Goal: Transaction & Acquisition: Download file/media

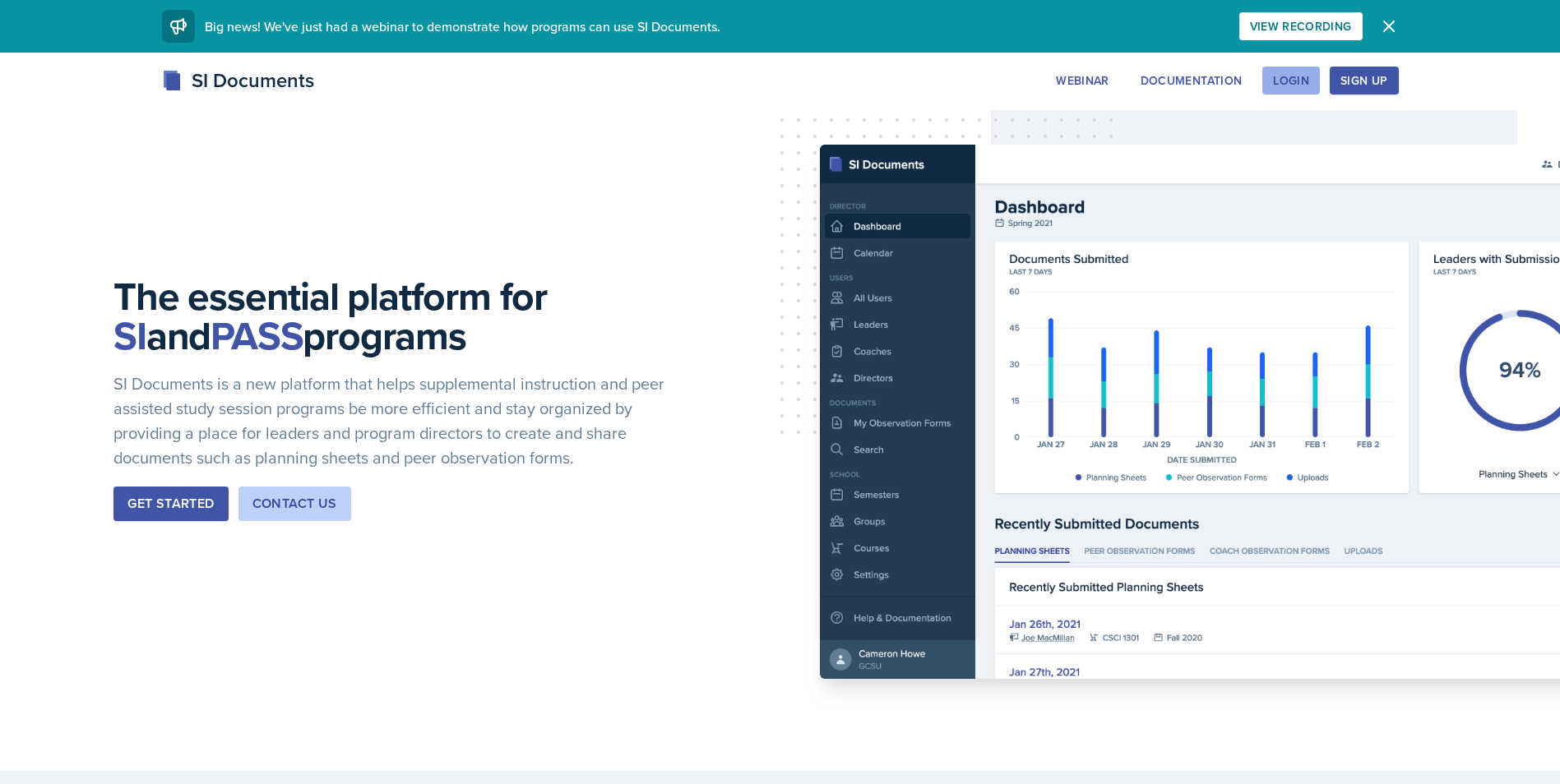
click at [1277, 78] on div "Login" at bounding box center [1291, 81] width 36 height 13
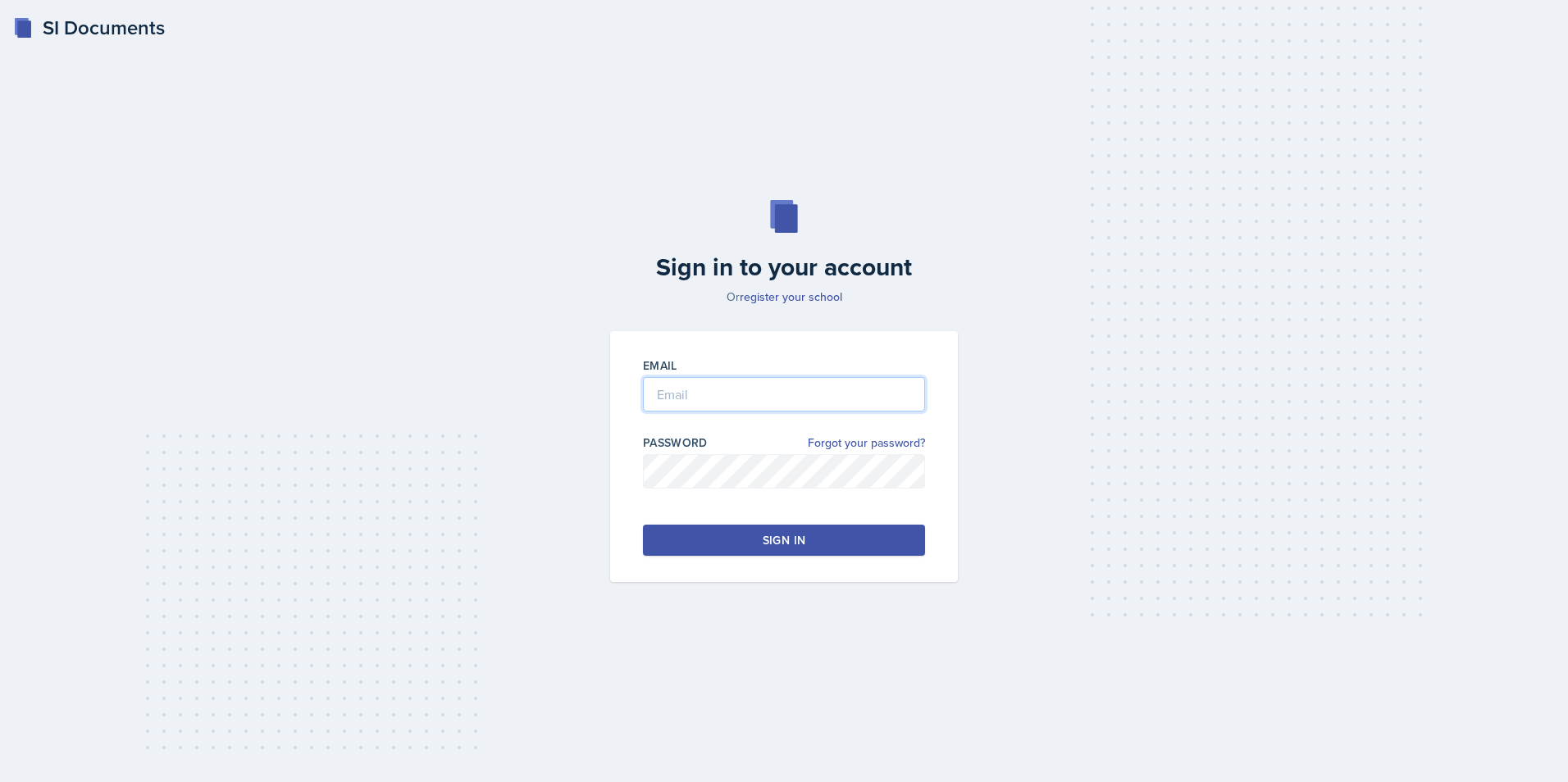
click at [725, 394] on input "email" at bounding box center [784, 394] width 282 height 34
type input "[PERSON_NAME][EMAIL_ADDRESS][PERSON_NAME][DOMAIN_NAME]"
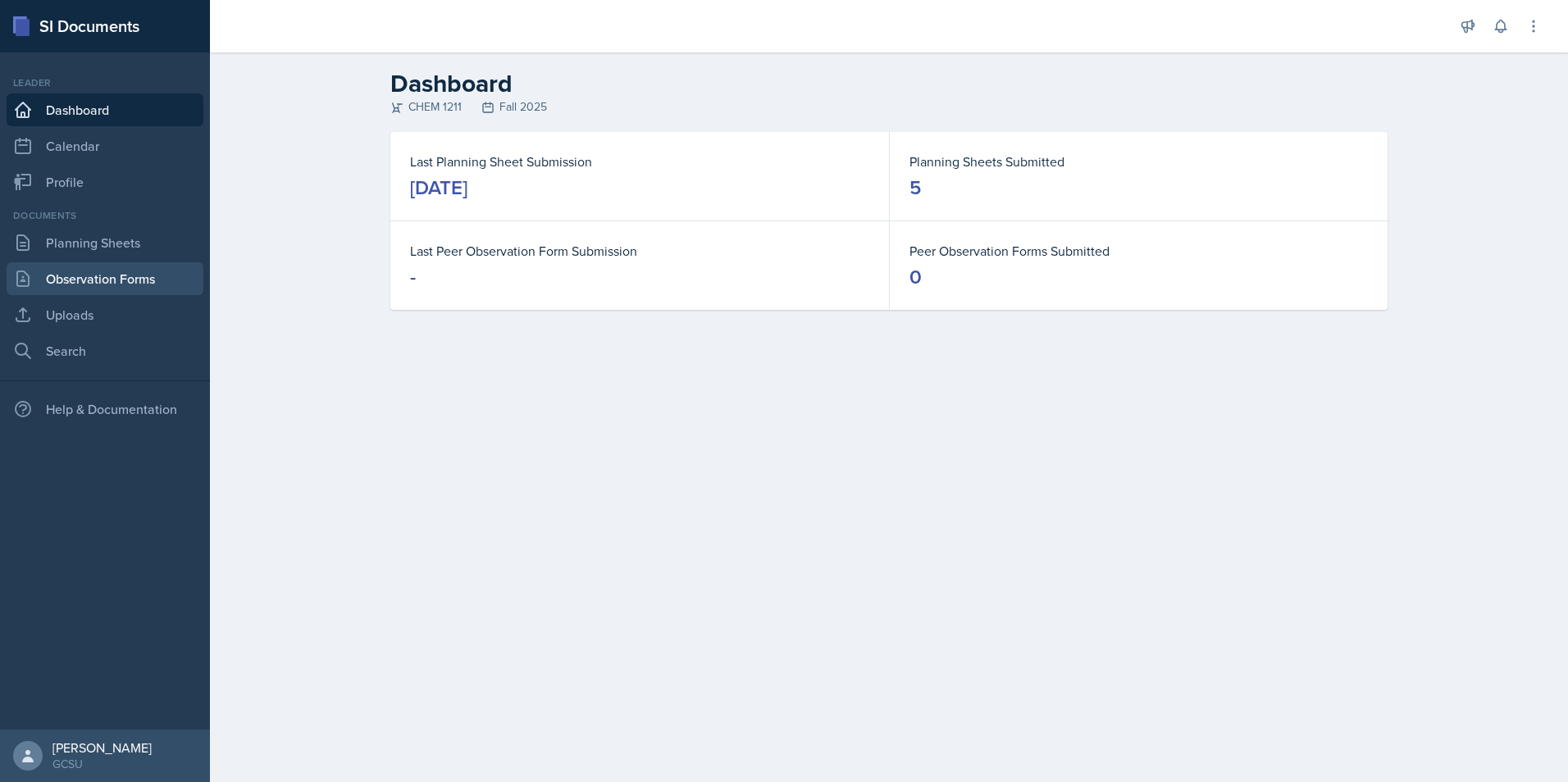
click at [126, 283] on link "Observation Forms" at bounding box center [105, 278] width 197 height 33
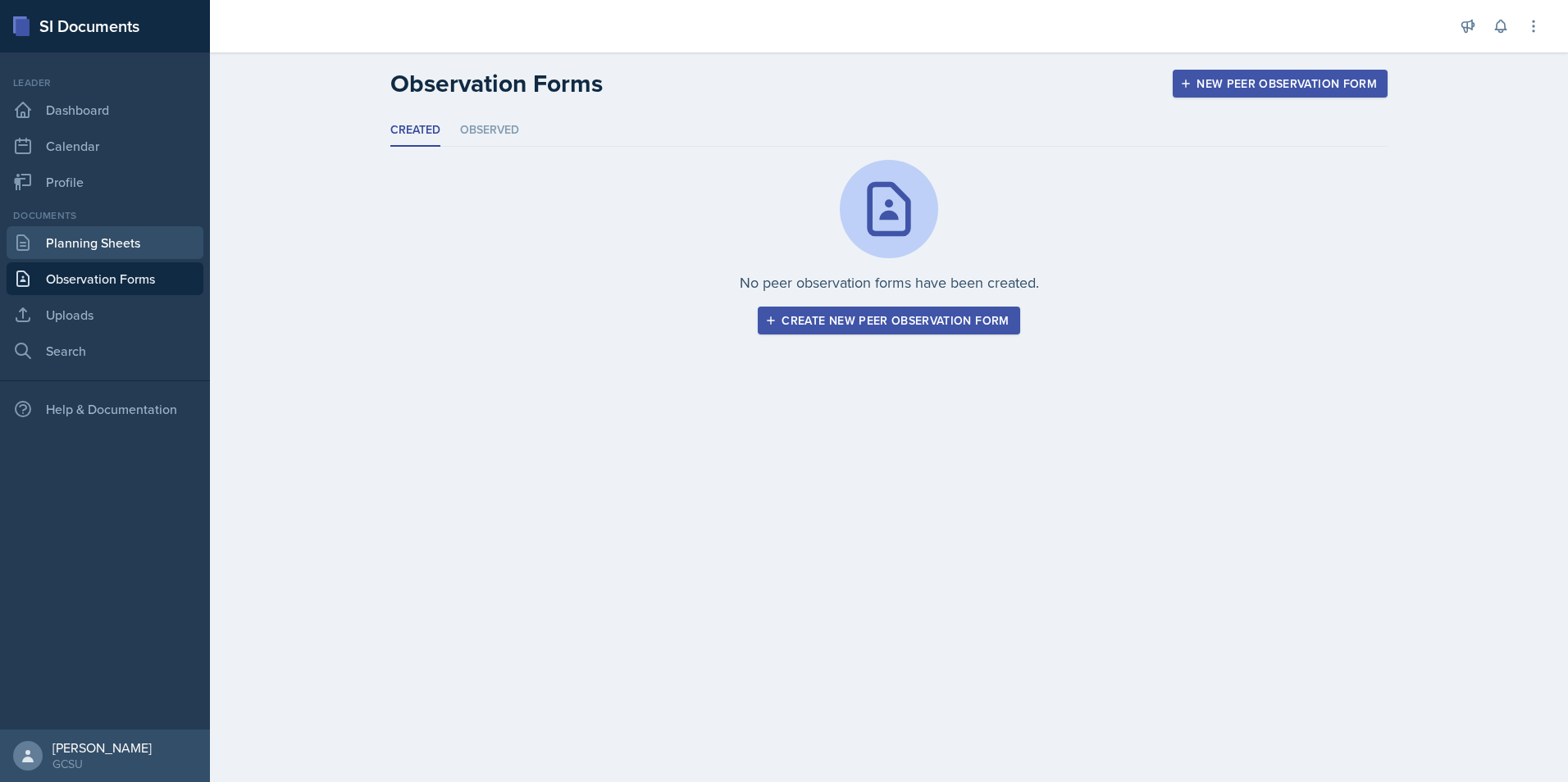
click at [76, 232] on link "Planning Sheets" at bounding box center [105, 242] width 197 height 33
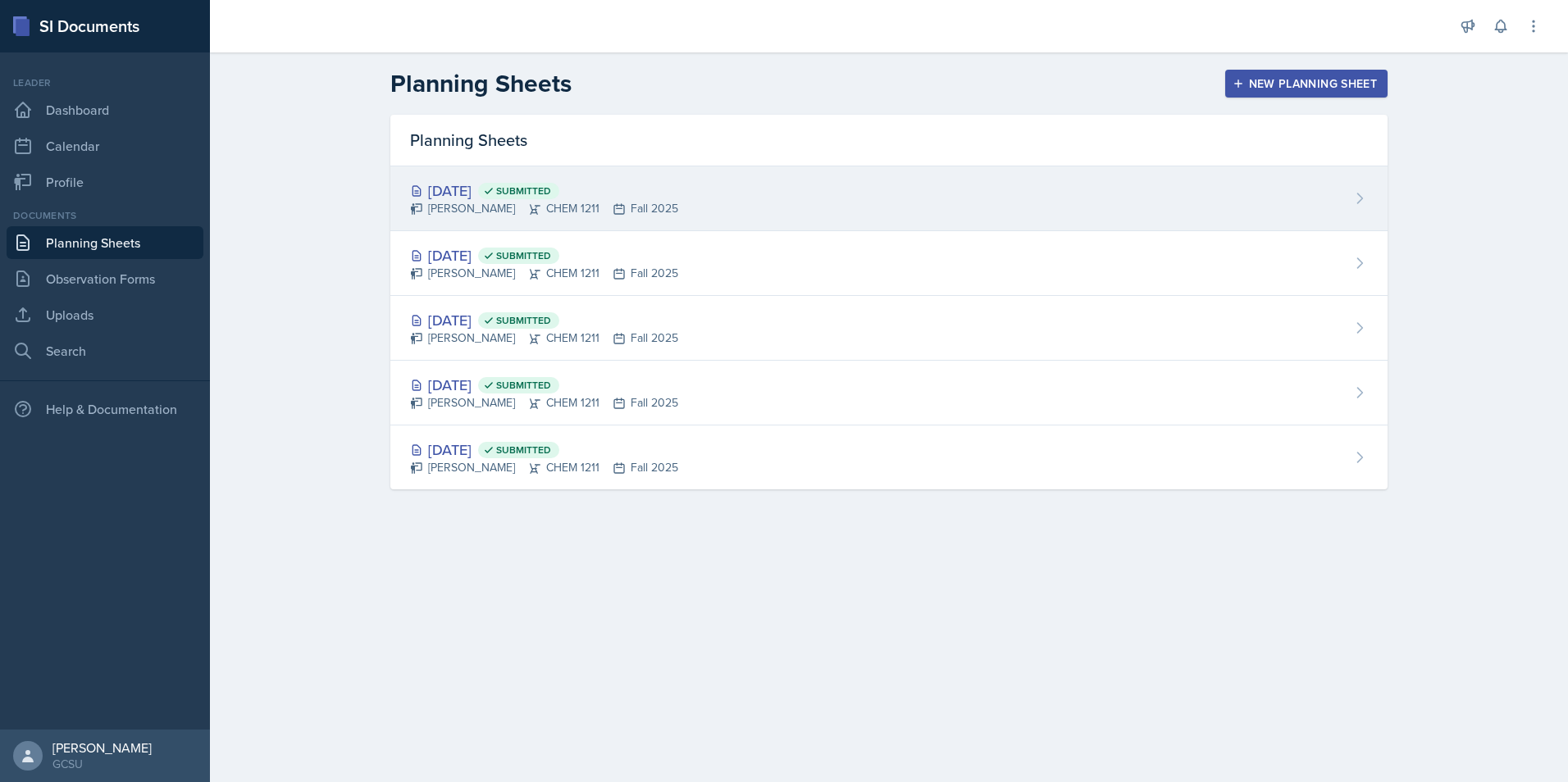
click at [446, 195] on div "[DATE] Submitted" at bounding box center [544, 191] width 268 height 22
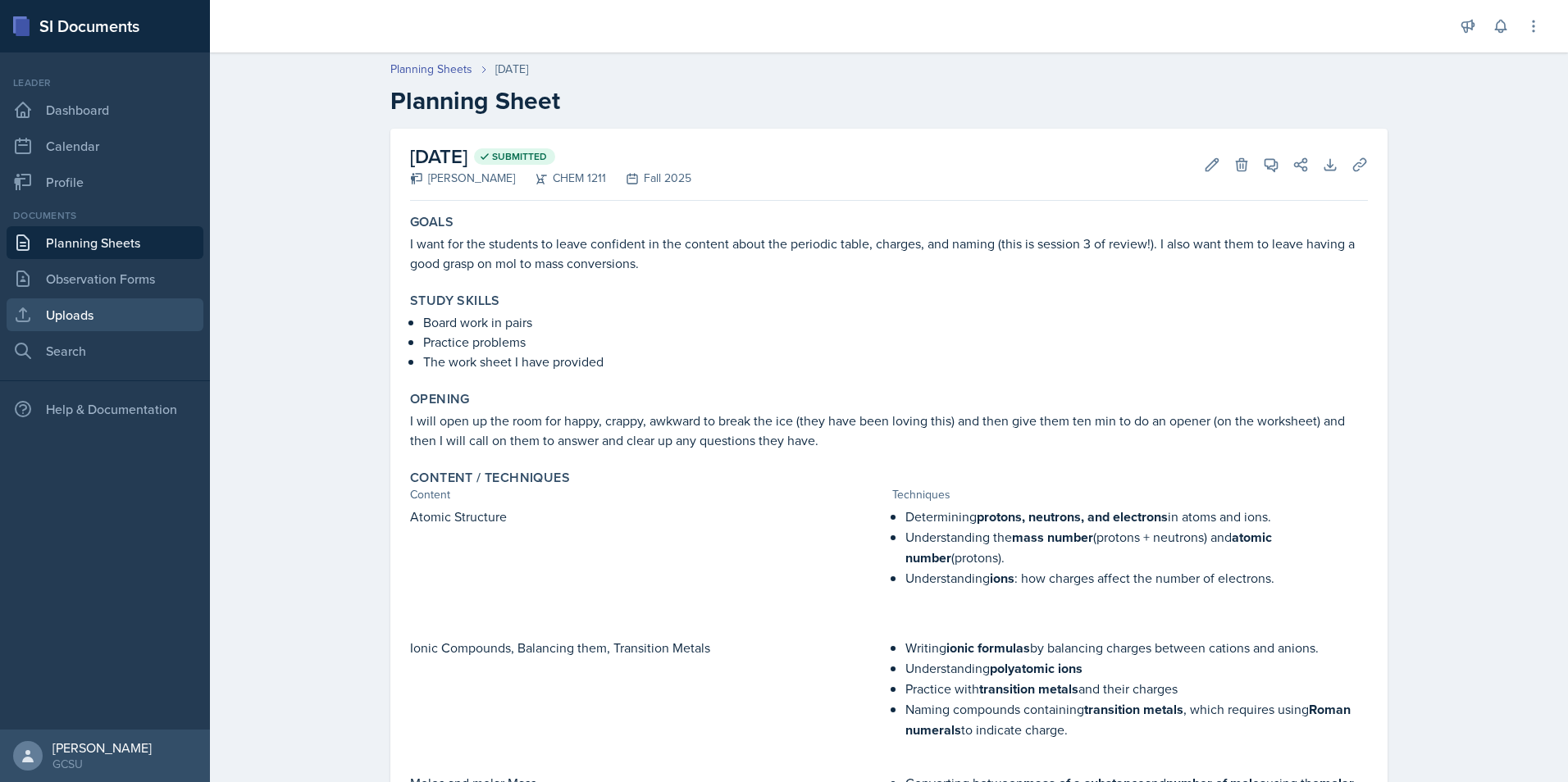
click at [90, 307] on link "Uploads" at bounding box center [105, 315] width 197 height 33
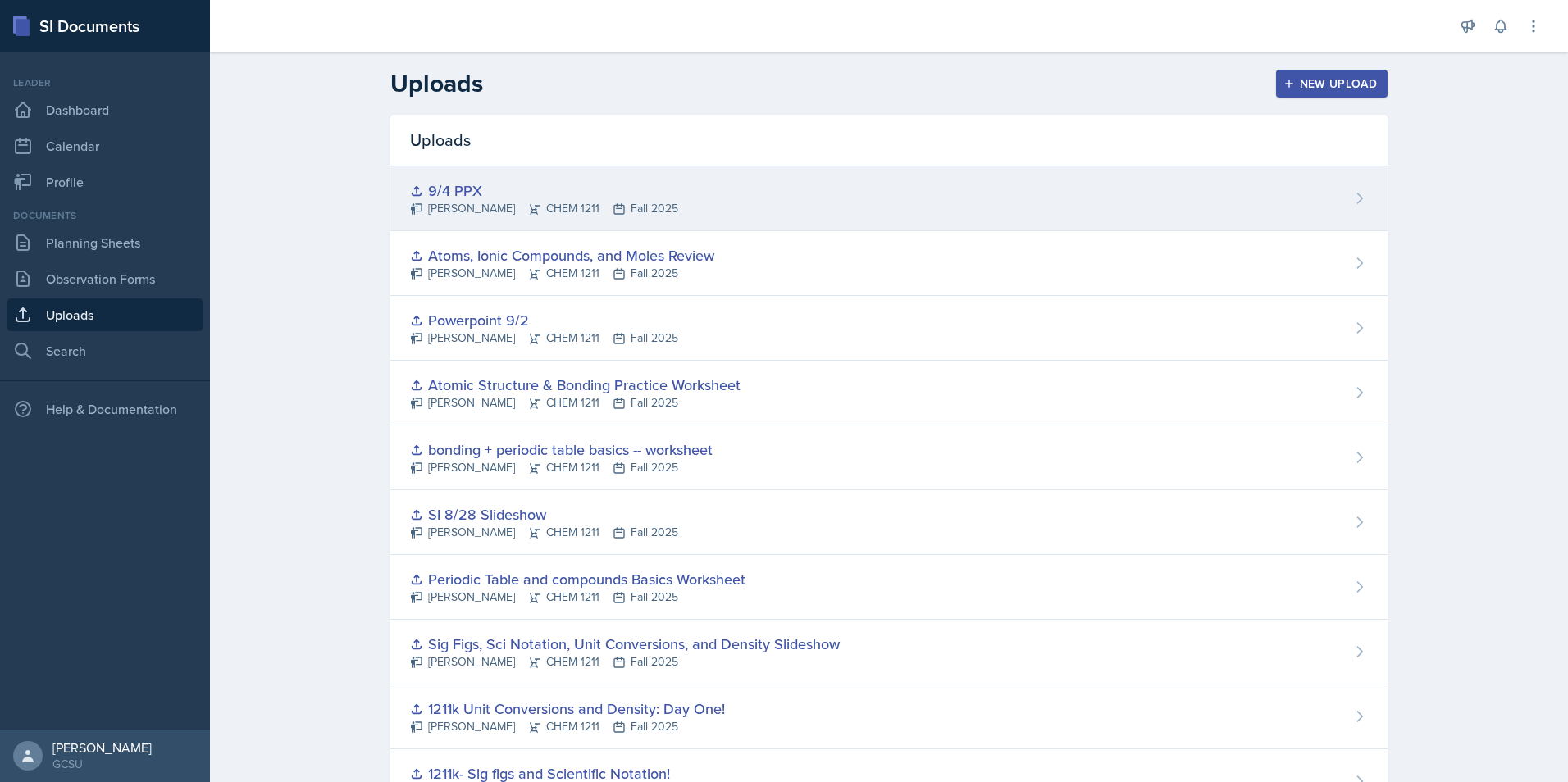
click at [606, 207] on div "[PERSON_NAME] CHEM 1211 Fall 2025" at bounding box center [544, 209] width 268 height 17
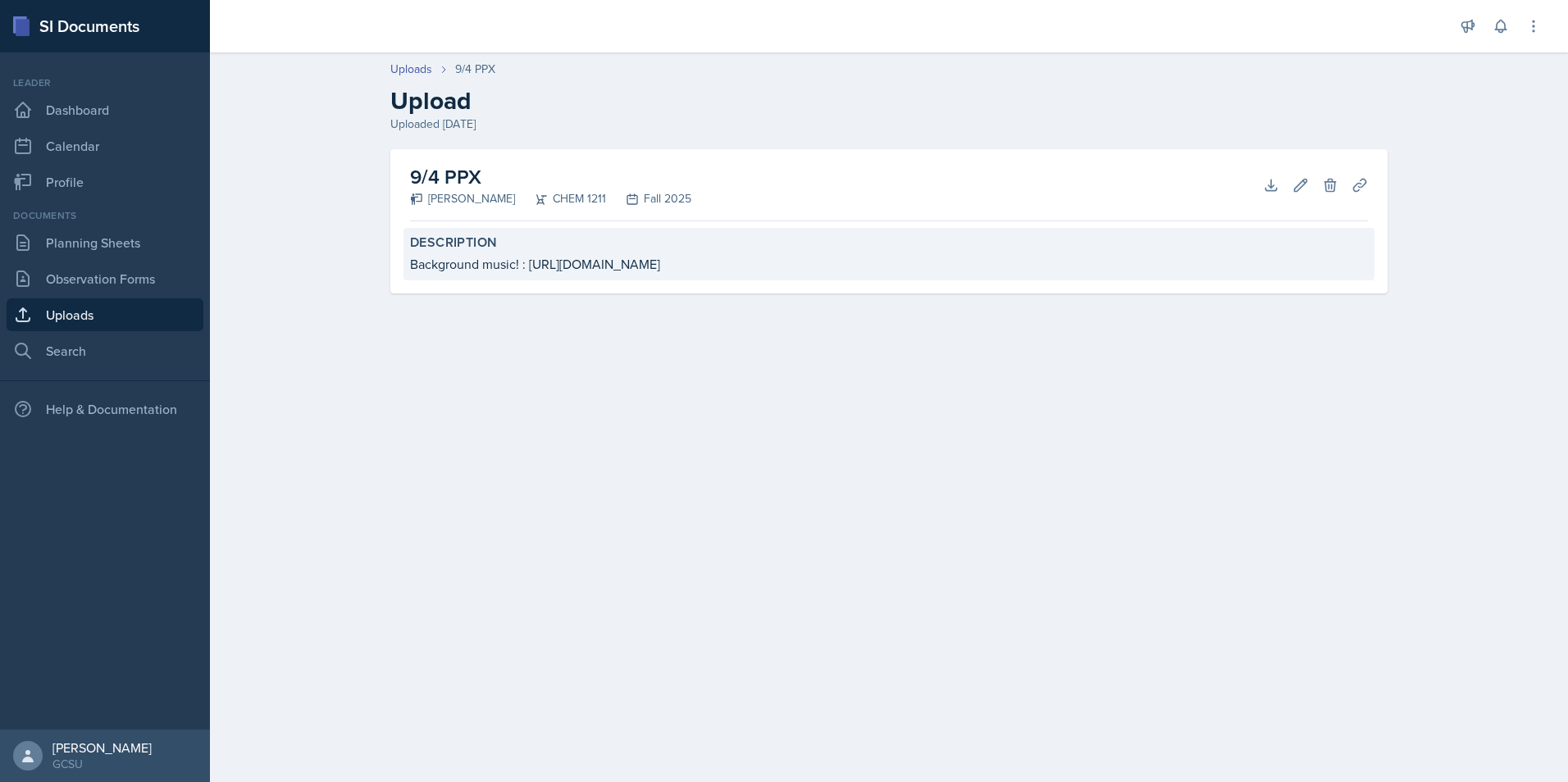
click at [826, 264] on div "Background music! : https://www.youtube.com/watch?v=w8oN1xazH0A" at bounding box center [889, 264] width 958 height 20
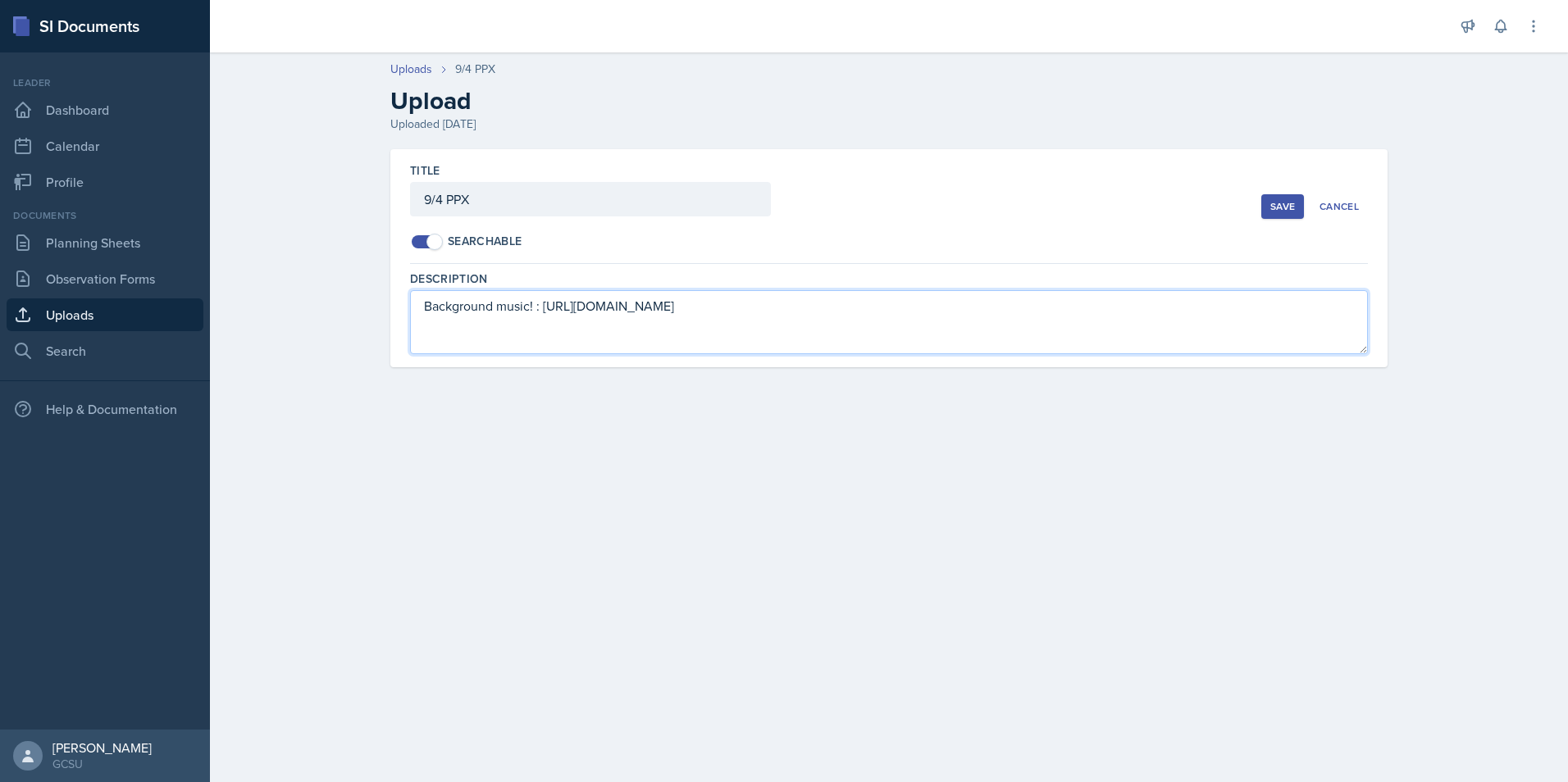
click at [642, 303] on textarea "Background music! : https://www.youtube.com/watch?v=w8oN1xazH0A" at bounding box center [889, 322] width 958 height 64
click at [829, 297] on textarea "Background music! : https://www.youtube.com/watch?v=w8oN1xazH0A" at bounding box center [889, 322] width 958 height 64
drag, startPoint x: 834, startPoint y: 304, endPoint x: 549, endPoint y: 331, distance: 286.3
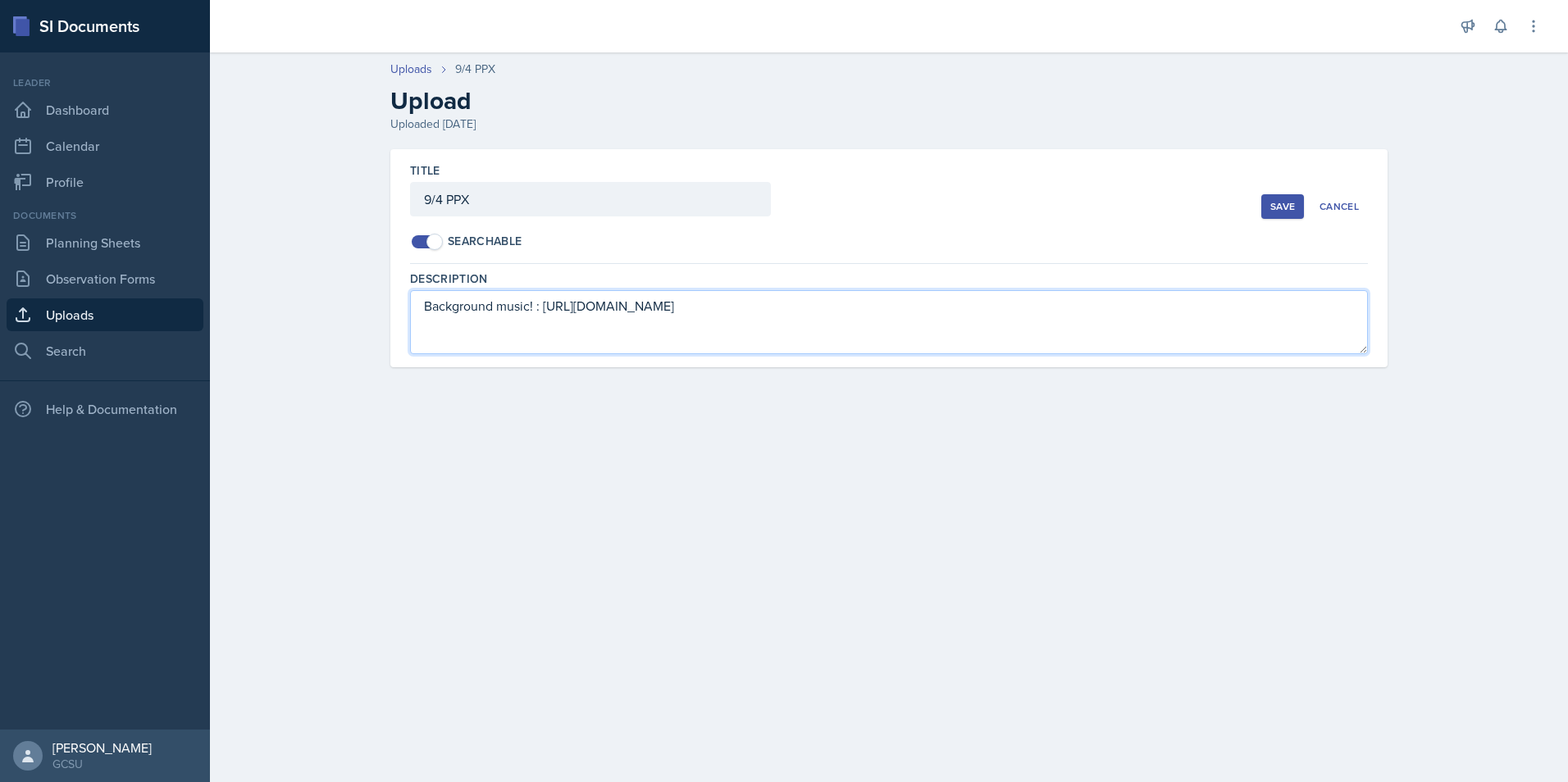
click at [549, 331] on textarea "Background music! : https://www.youtube.com/watch?v=w8oN1xazH0A" at bounding box center [889, 322] width 958 height 64
click at [545, 306] on textarea "Background music! : https://www.youtube.com/watch?v=w8oN1xazH0A" at bounding box center [889, 322] width 958 height 64
drag, startPoint x: 545, startPoint y: 306, endPoint x: 827, endPoint y: 310, distance: 282.0
click at [827, 310] on textarea "Background music! : https://www.youtube.com/watch?v=w8oN1xazH0A" at bounding box center [889, 322] width 958 height 64
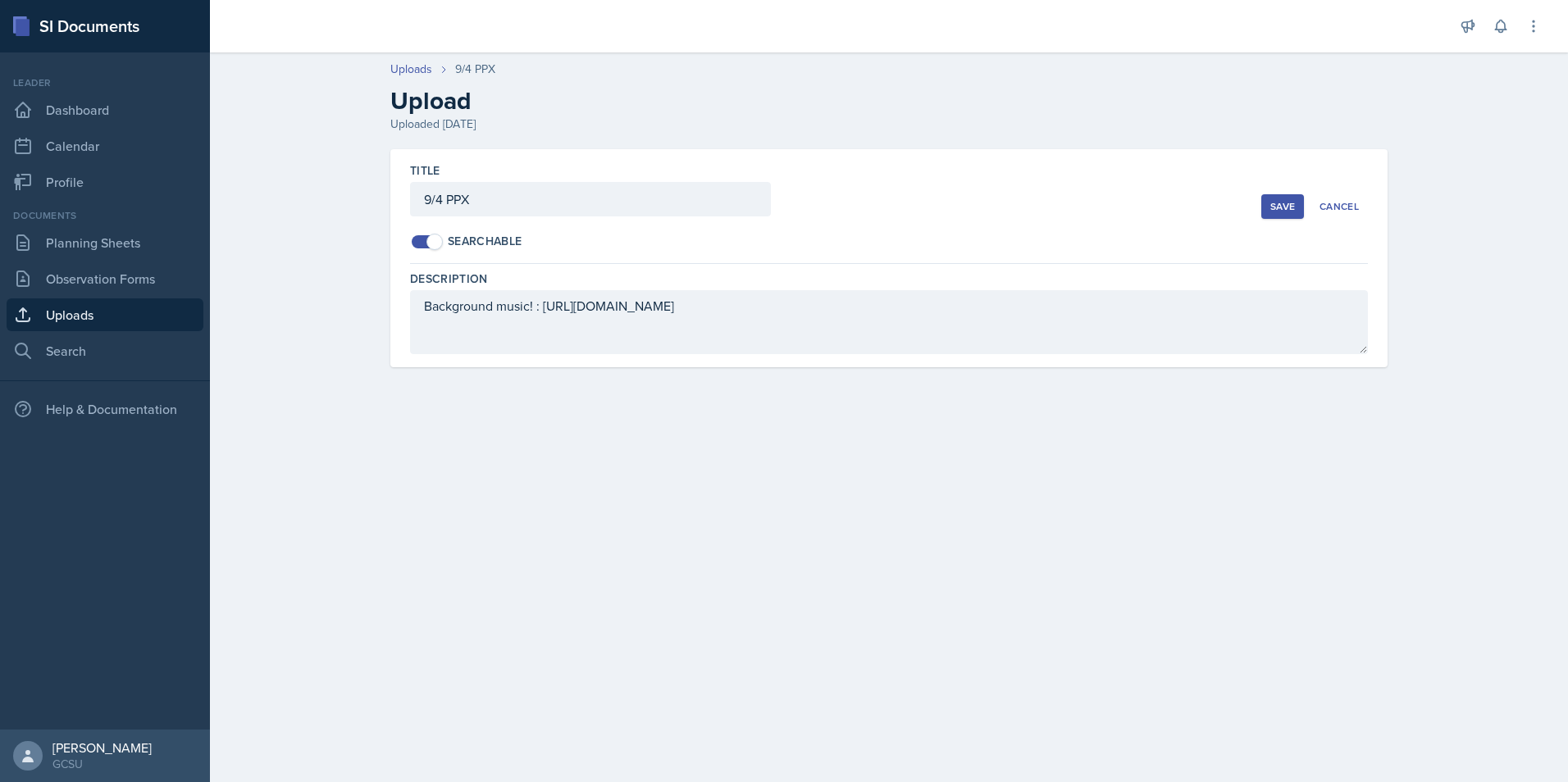
click at [1282, 210] on div "Save" at bounding box center [1282, 207] width 25 height 13
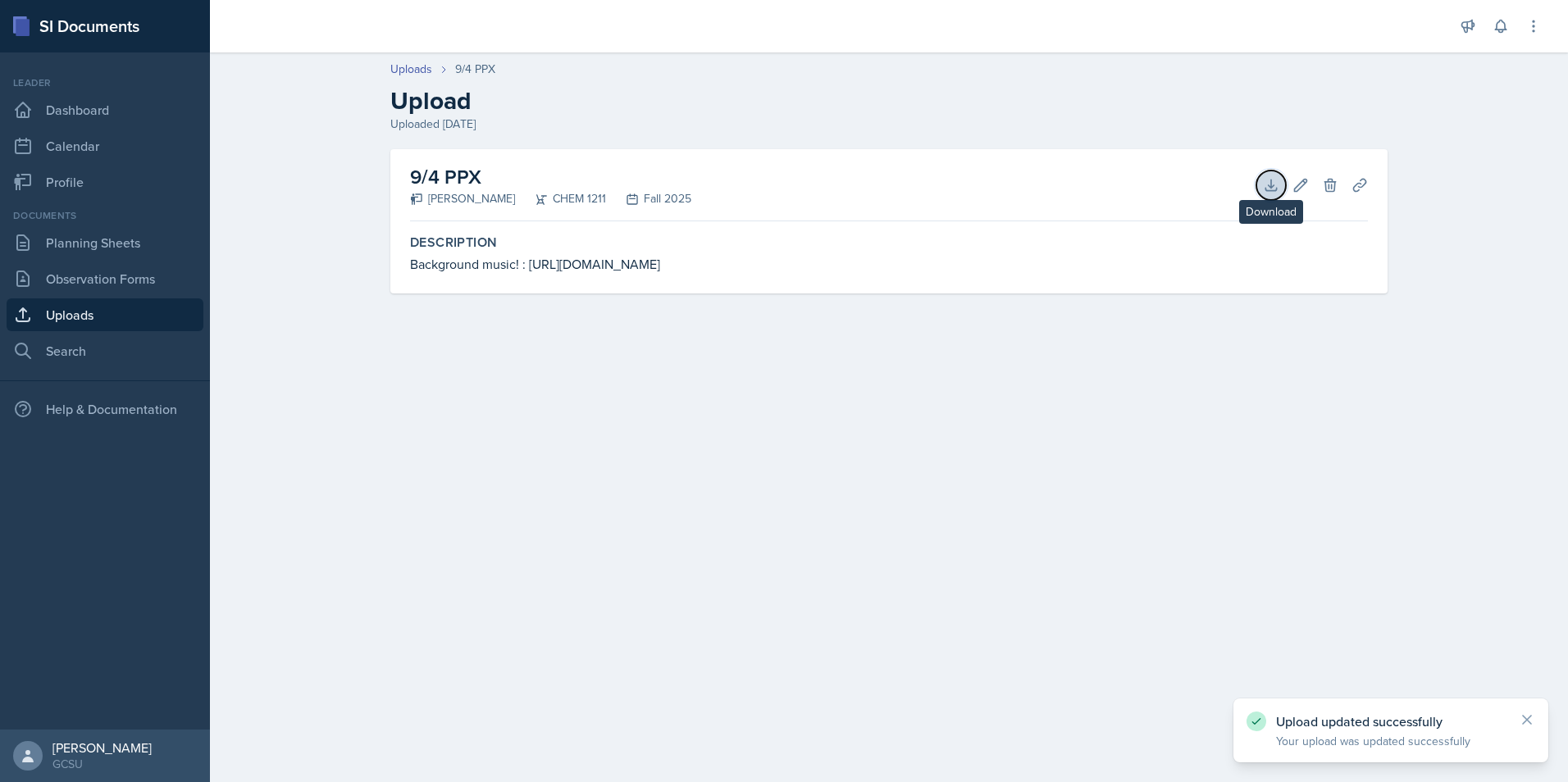
click at [1262, 188] on icon at bounding box center [1271, 186] width 16 height 16
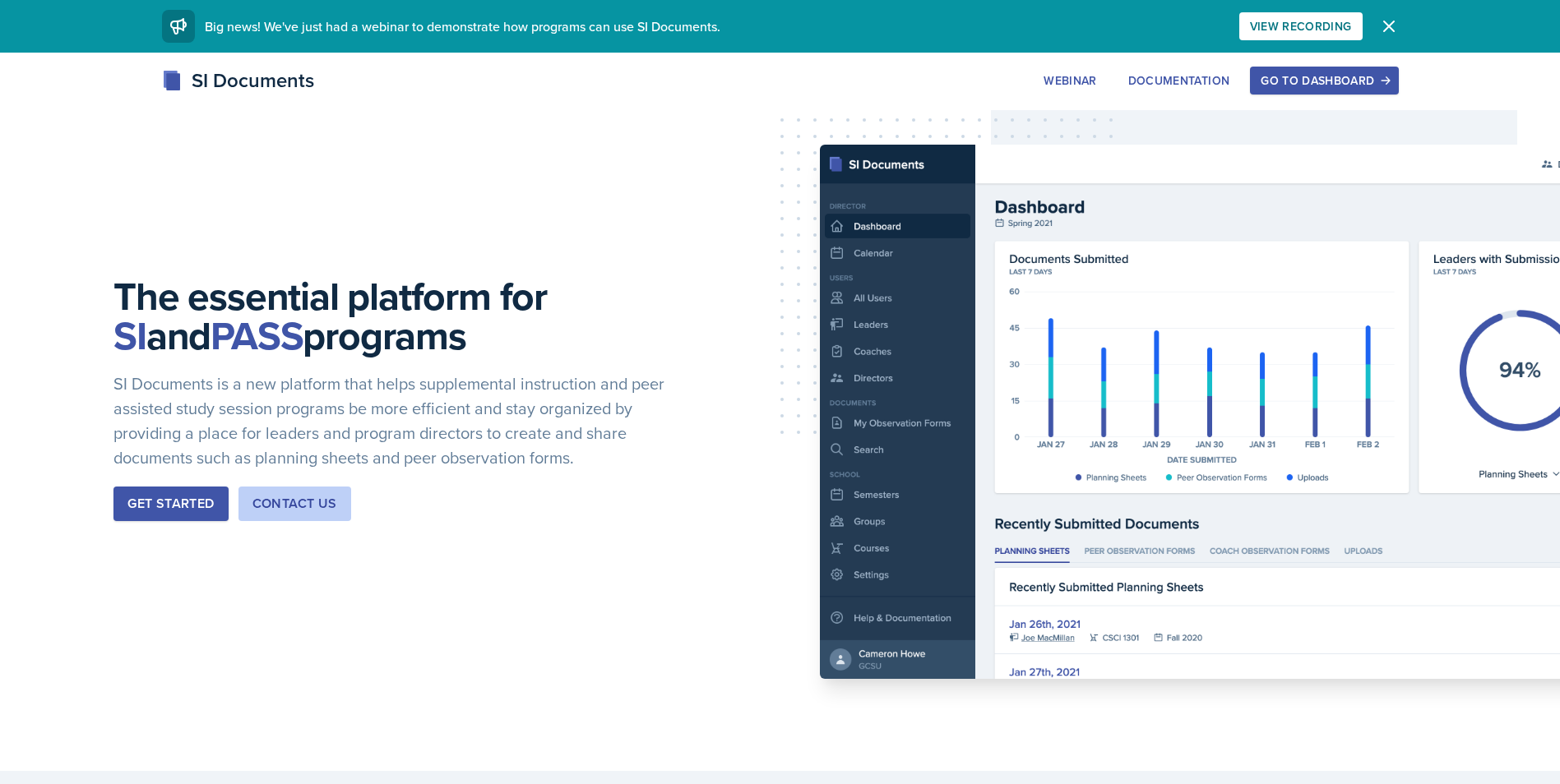
click at [1297, 75] on div "Go to Dashboard" at bounding box center [1324, 81] width 127 height 13
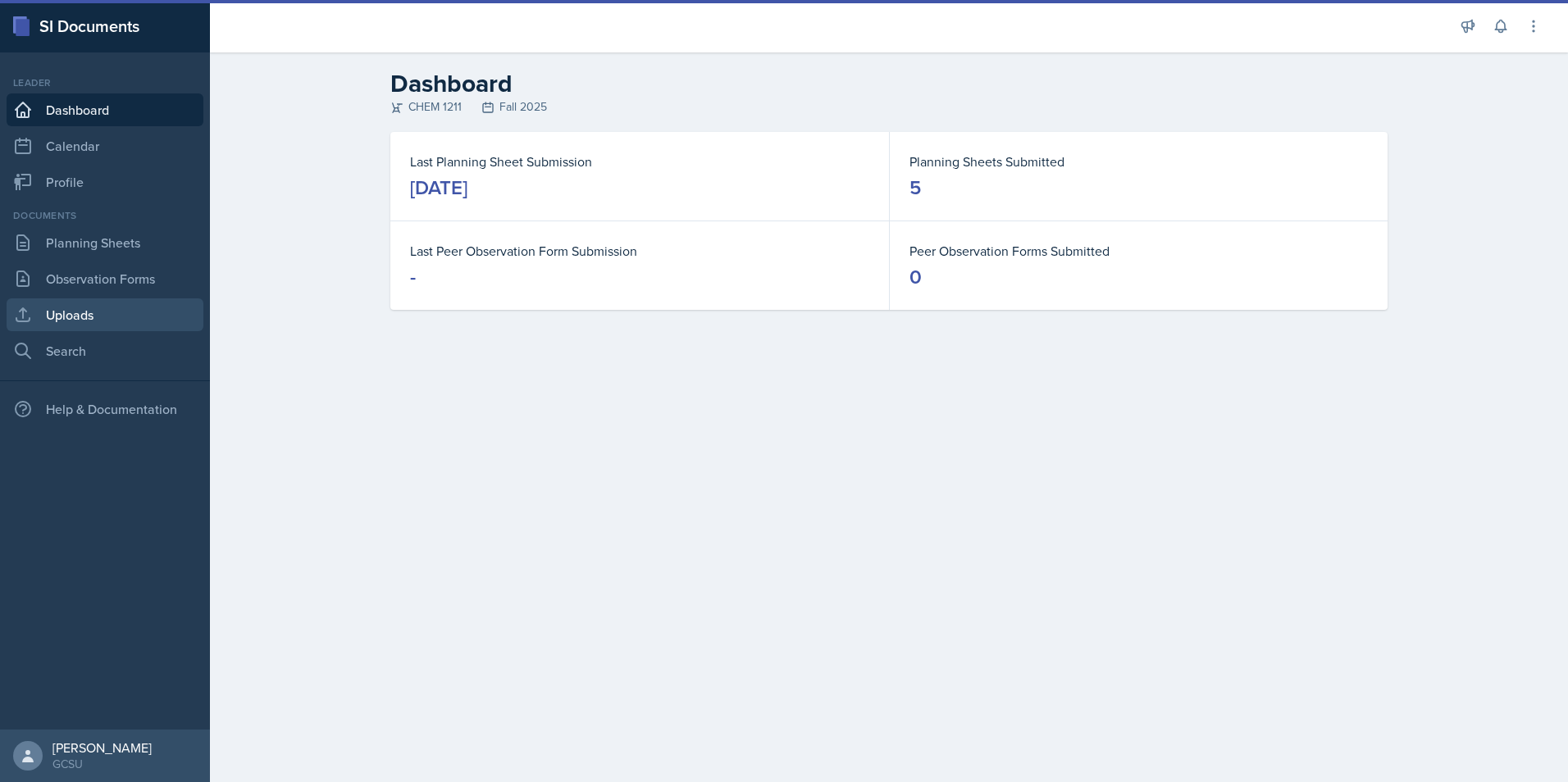
click at [71, 321] on link "Uploads" at bounding box center [105, 315] width 197 height 33
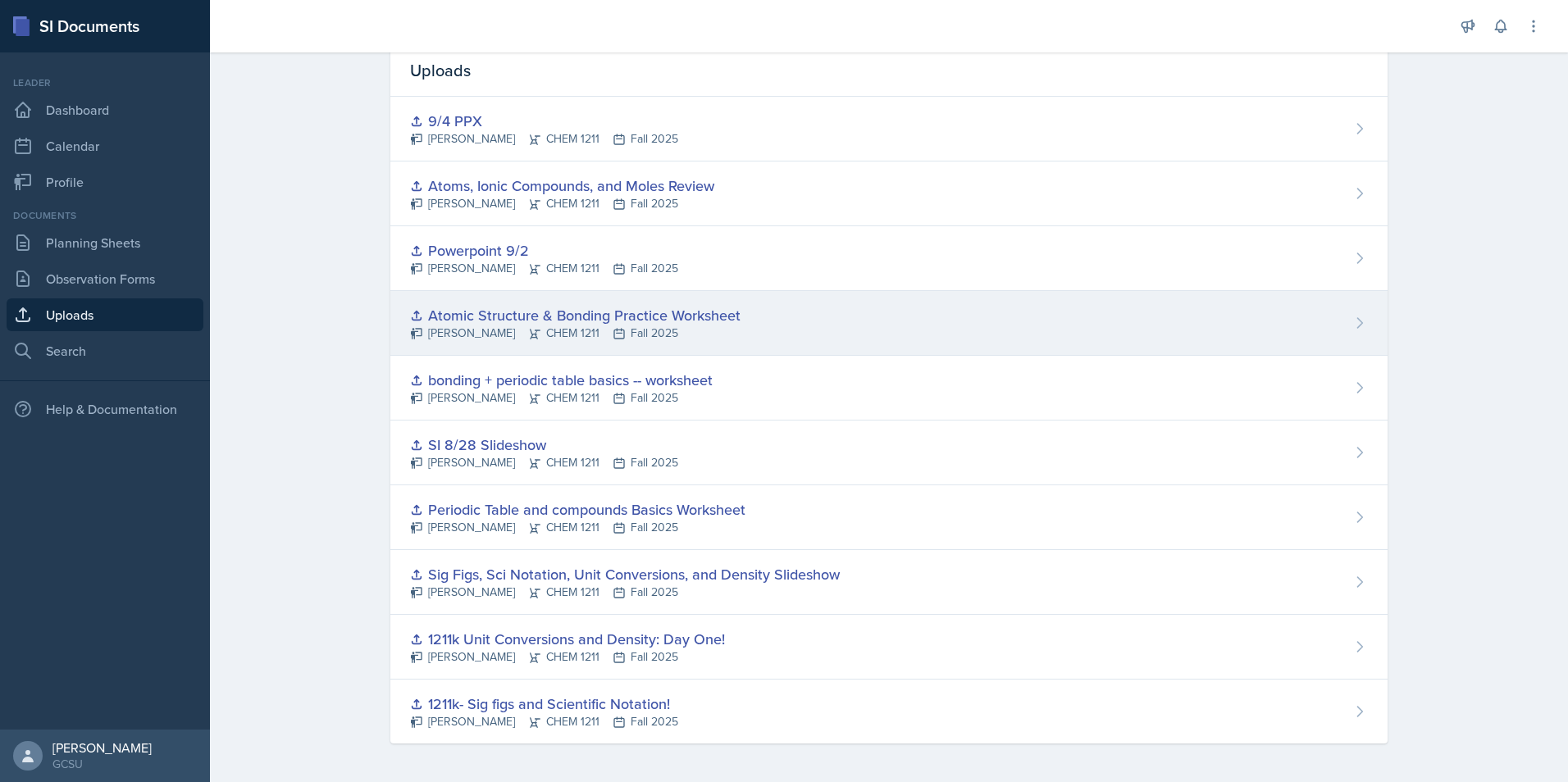
scroll to position [71, 0]
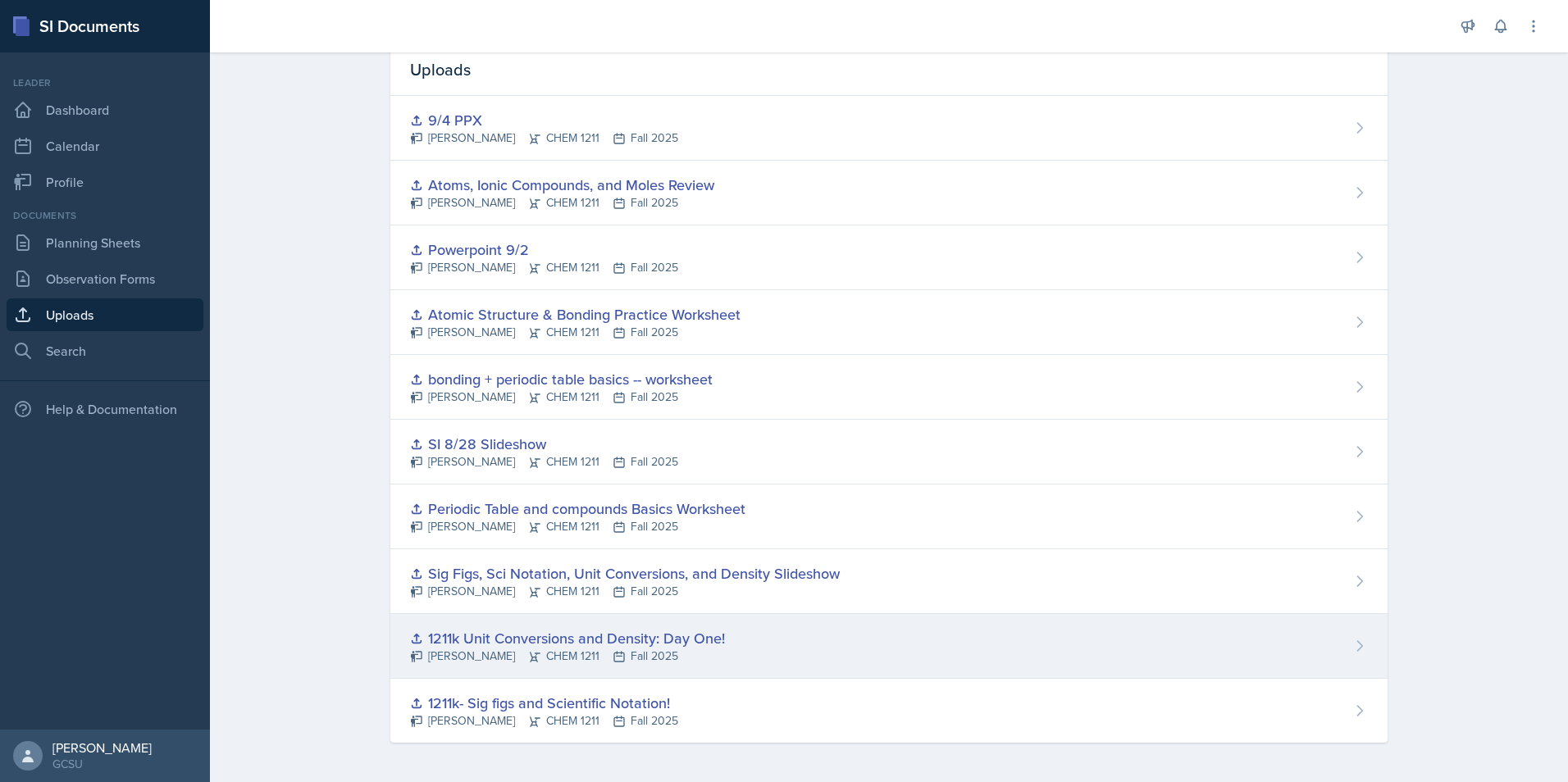
click at [496, 639] on div "1211k Unit Conversions and Density: Day One!" at bounding box center [567, 638] width 315 height 22
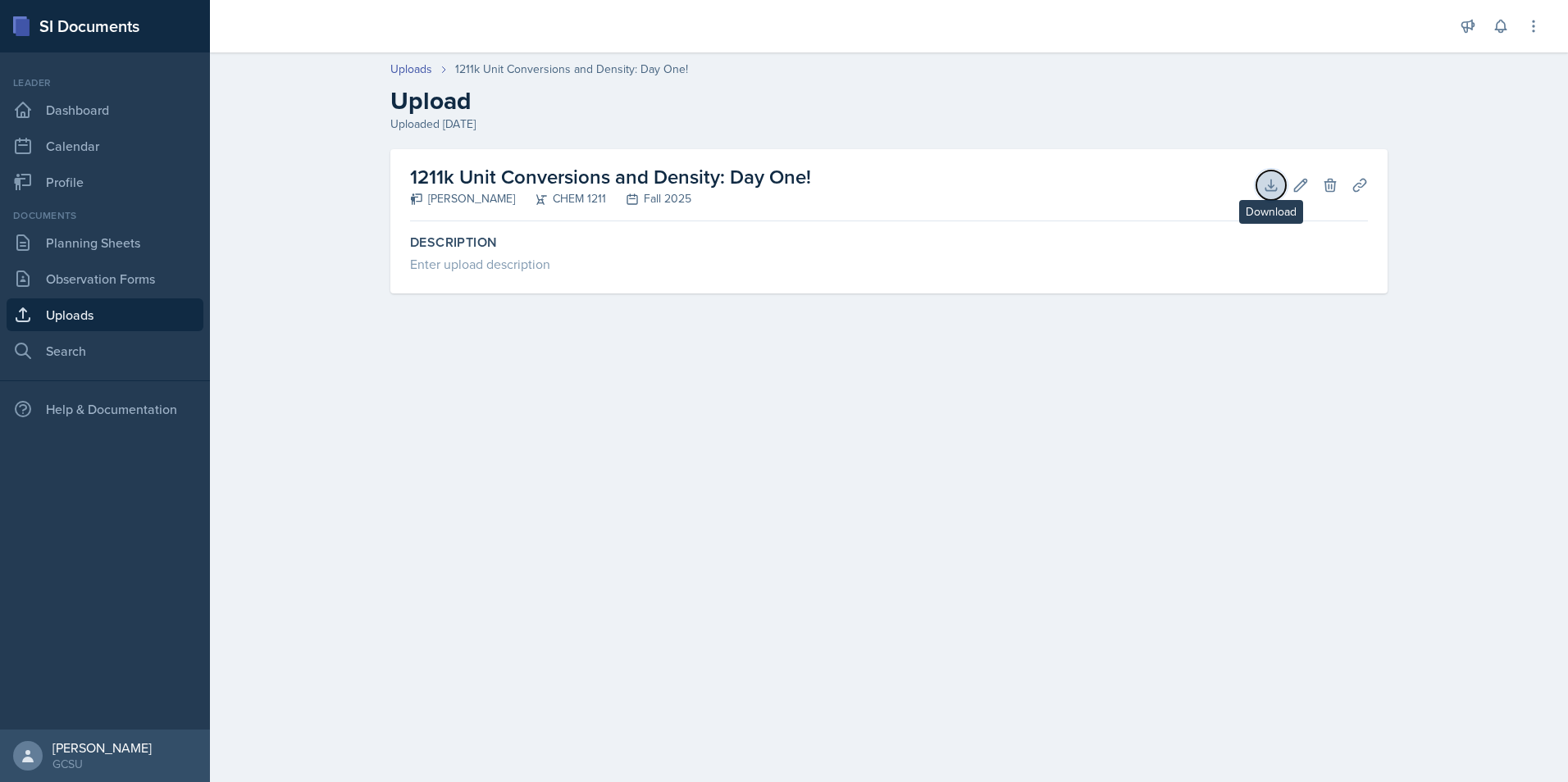
click at [1270, 193] on icon at bounding box center [1271, 186] width 16 height 16
click at [113, 304] on link "Uploads" at bounding box center [105, 315] width 197 height 33
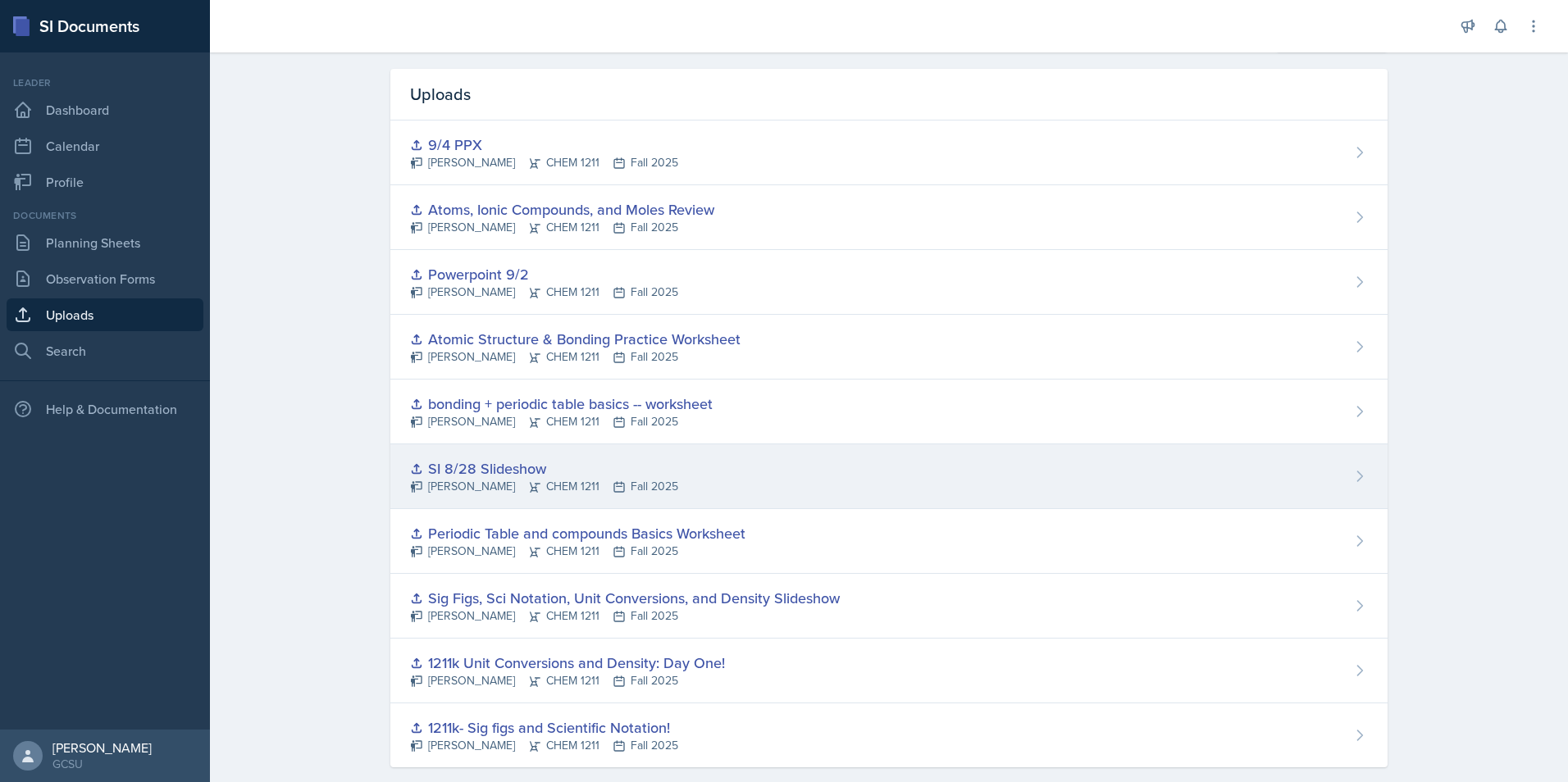
scroll to position [71, 0]
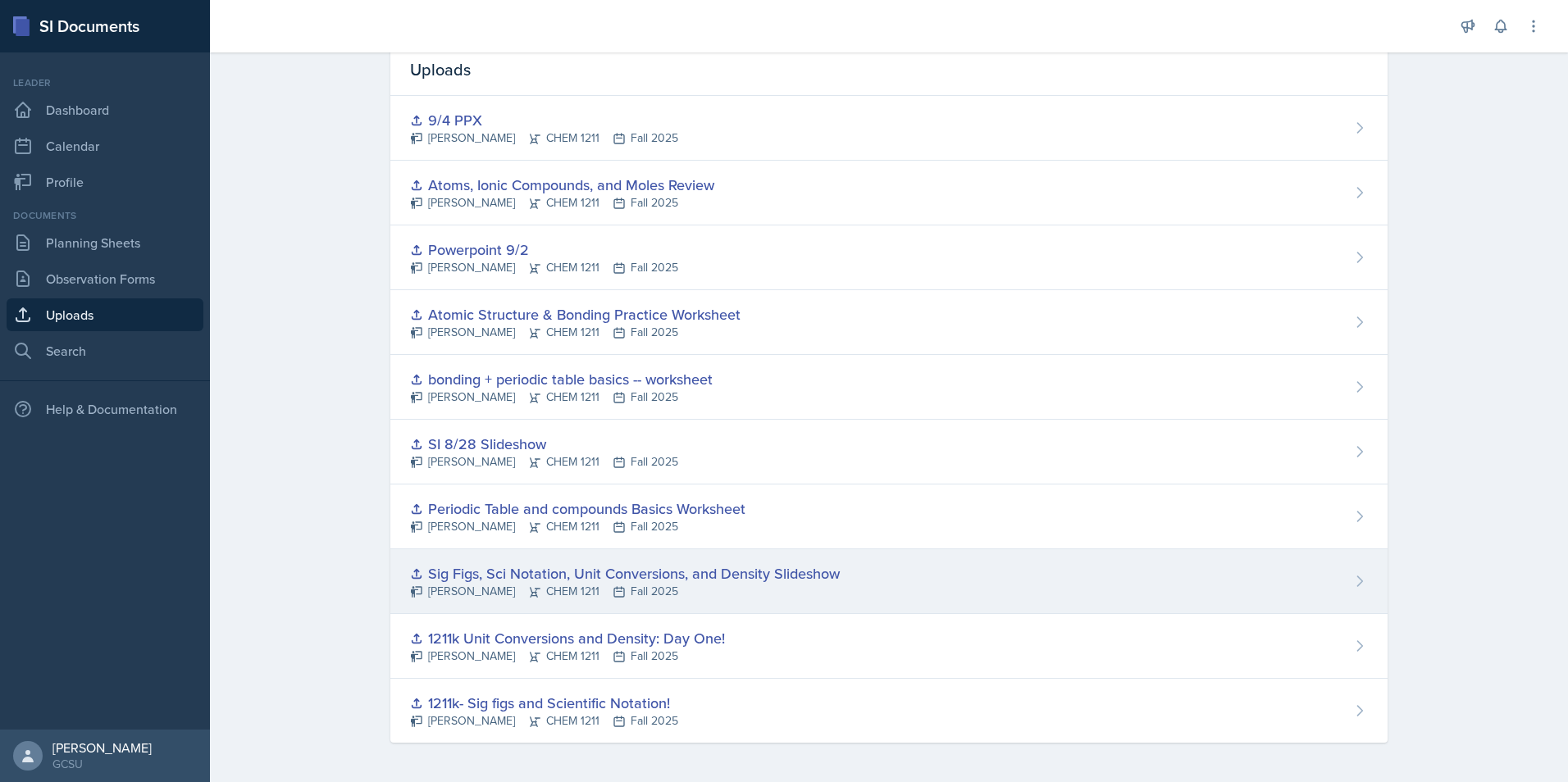
click at [531, 576] on div "Sig Figs, Sci Notation, Unit Conversions, and Density Slideshow" at bounding box center [624, 573] width 430 height 22
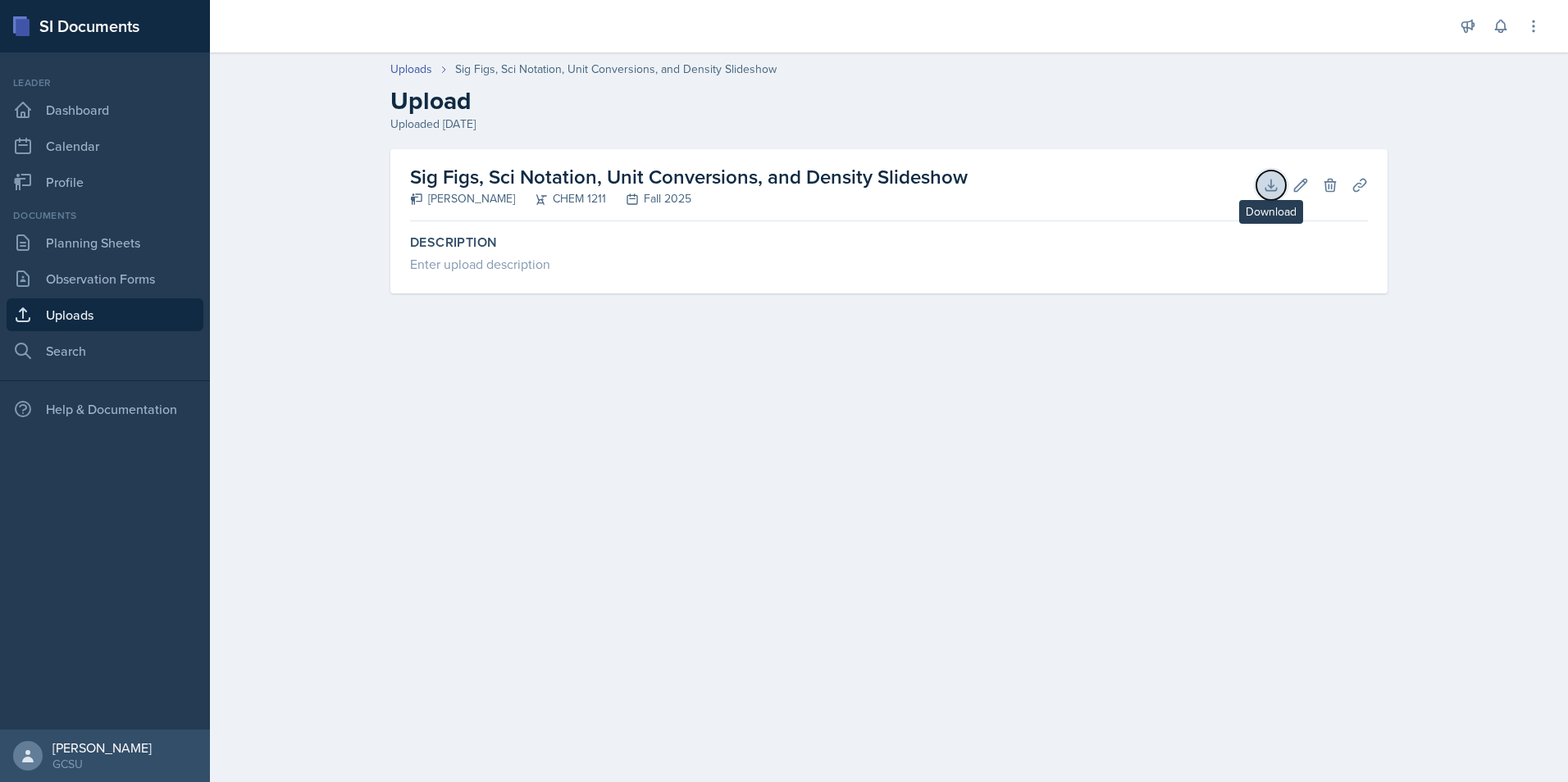
click at [1271, 178] on icon at bounding box center [1271, 186] width 16 height 16
click at [71, 304] on link "Uploads" at bounding box center [105, 315] width 197 height 33
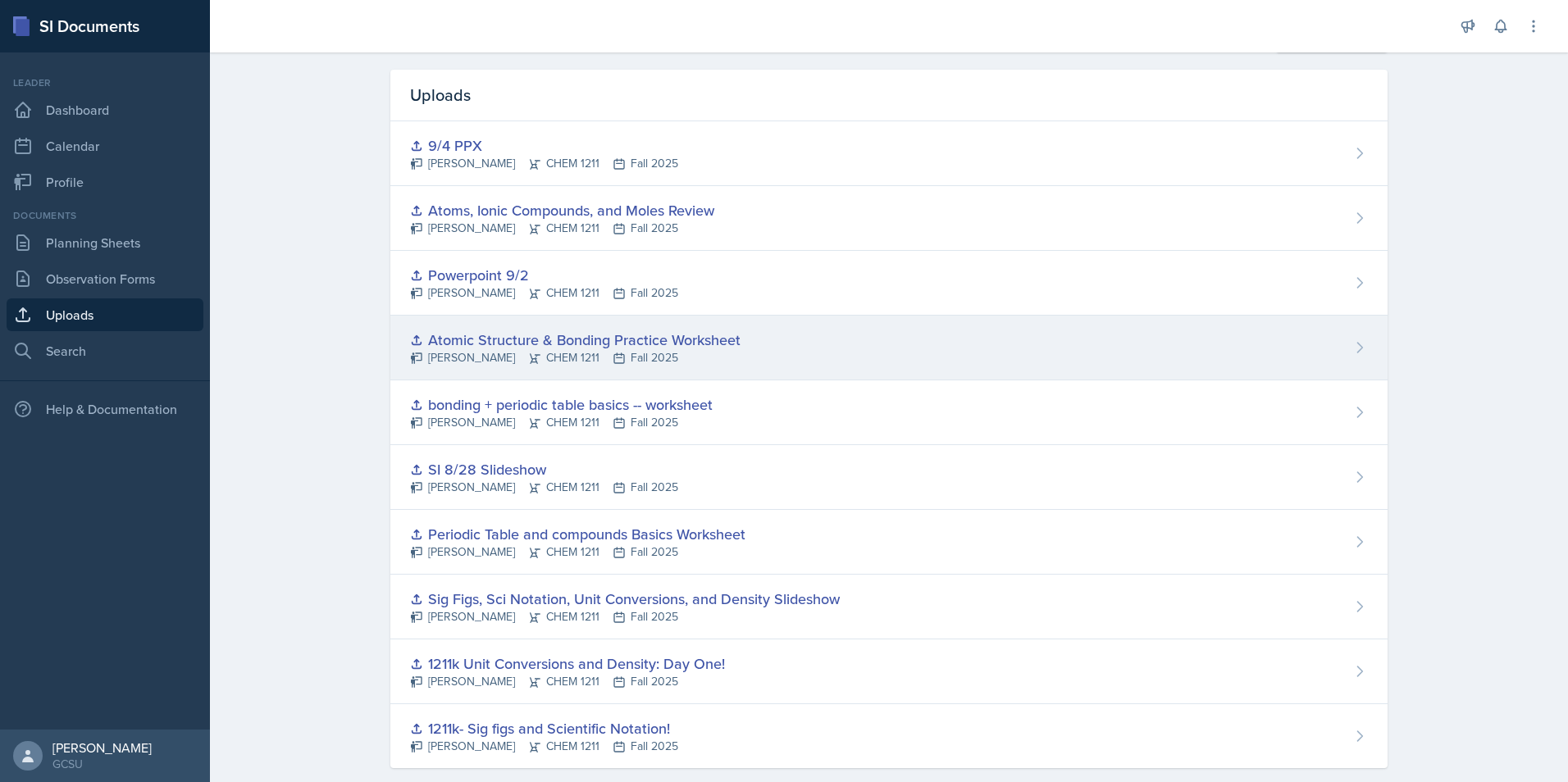
scroll to position [71, 0]
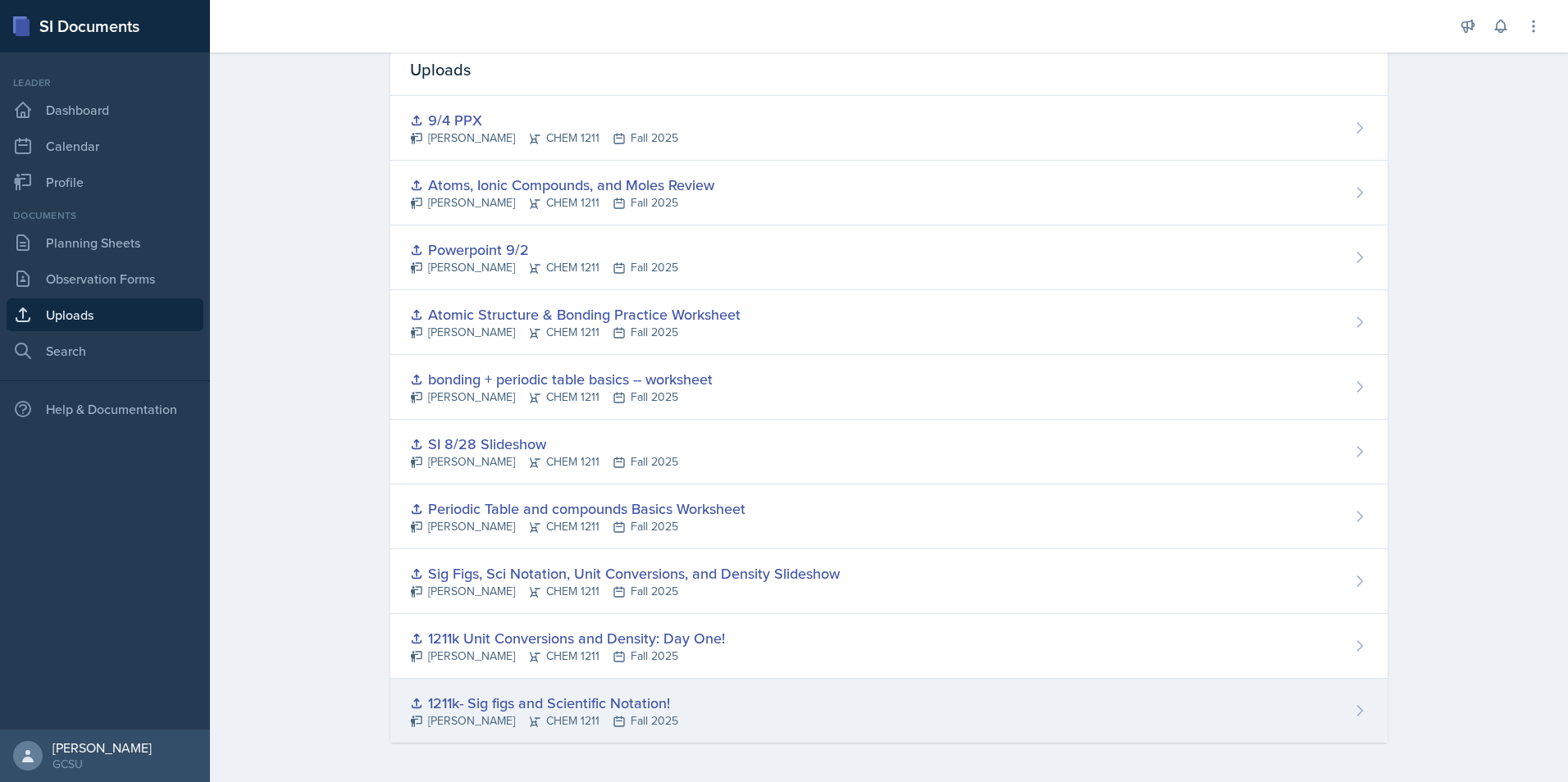
click at [704, 706] on div "1211k- Sig figs and Scientific Notation! [PERSON_NAME] CHEM 1211 Fall 2025" at bounding box center [889, 711] width 997 height 64
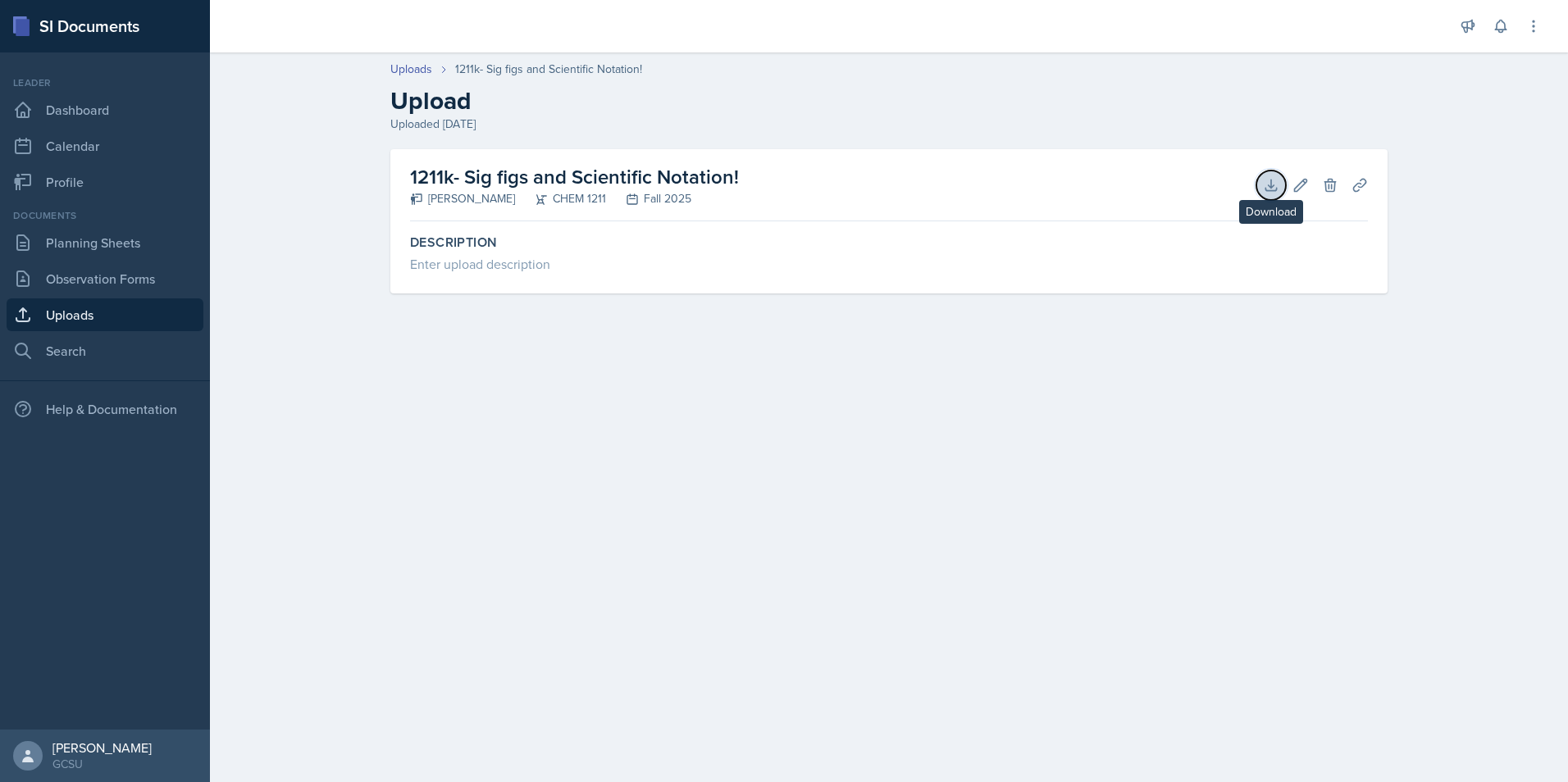
click at [1272, 186] on icon at bounding box center [1270, 185] width 11 height 11
click at [492, 85] on div "Uploads 1211k- Sig figs and Scientific Notation! Upload Uploaded [DATE]" at bounding box center [889, 97] width 1050 height 72
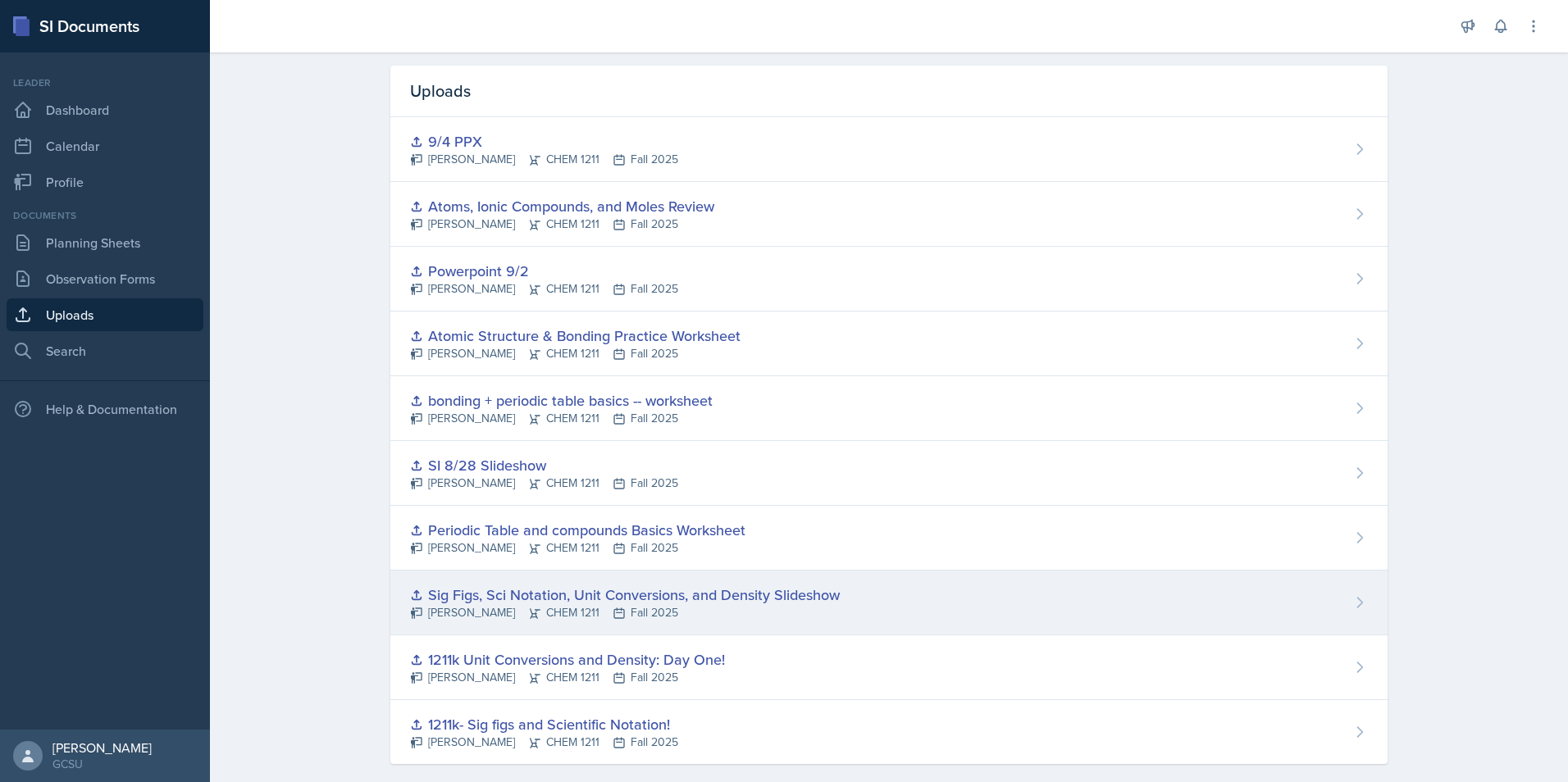
scroll to position [71, 0]
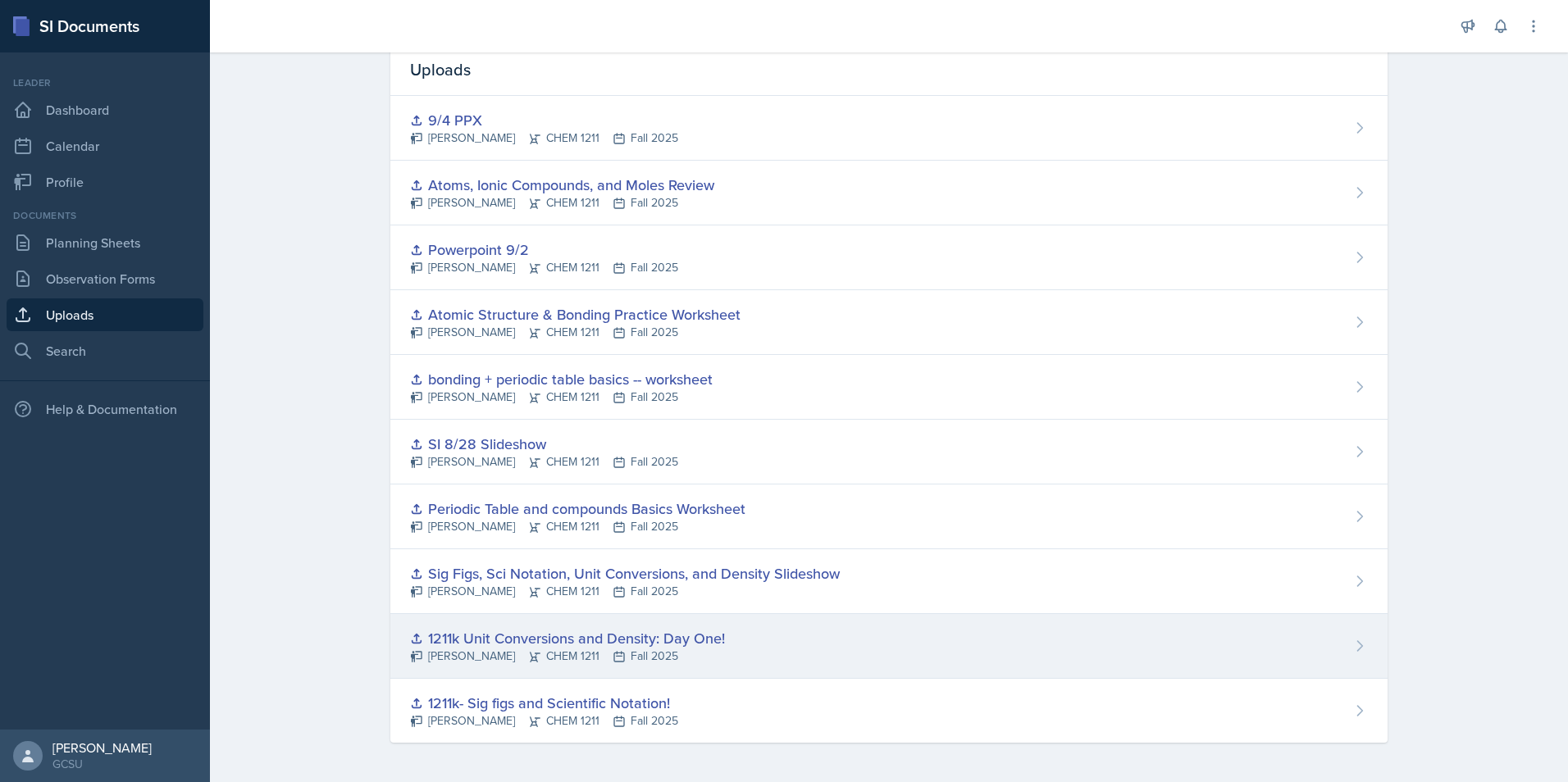
click at [579, 641] on div "1211k Unit Conversions and Density: Day One!" at bounding box center [567, 638] width 315 height 22
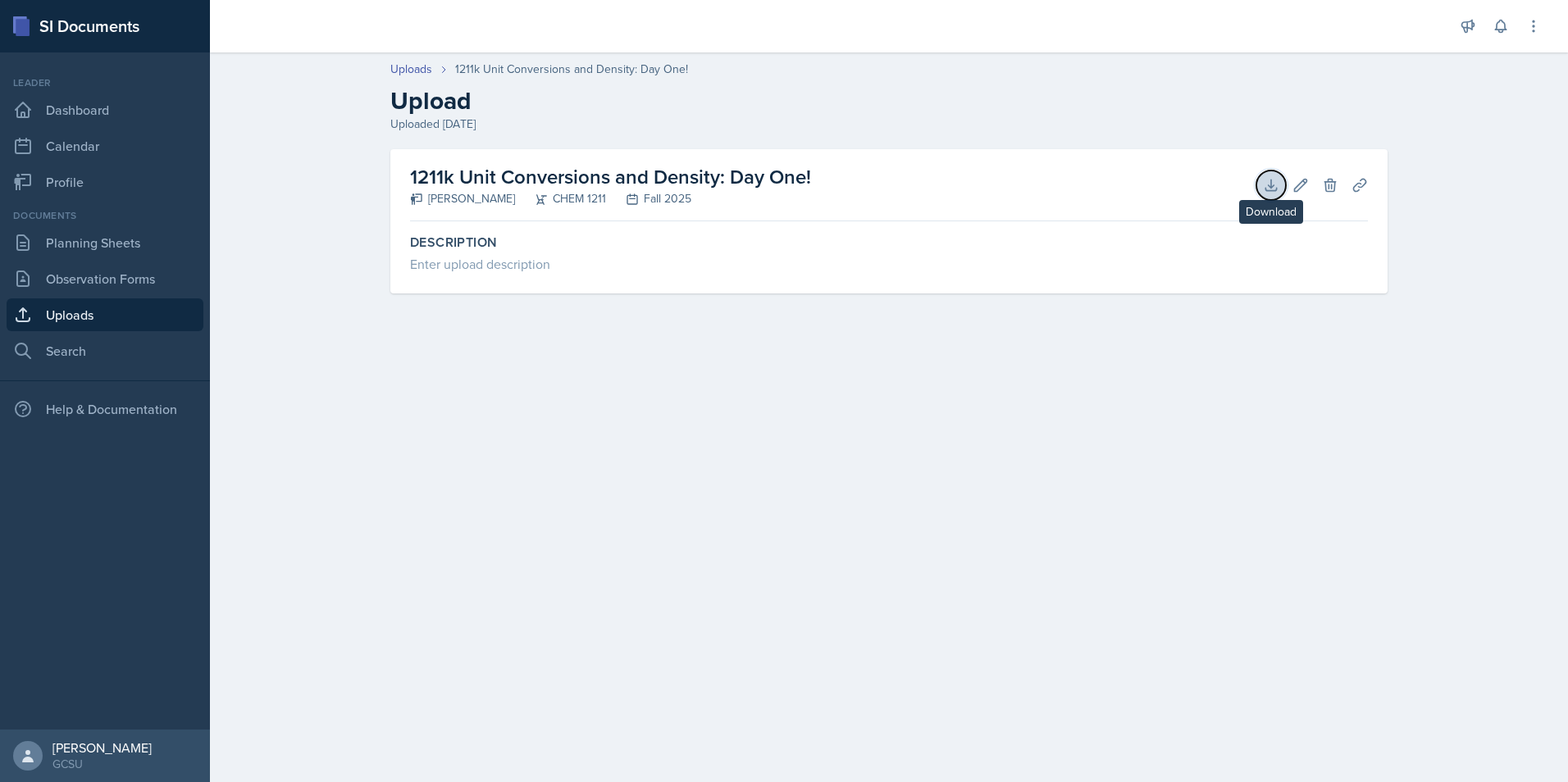
click at [1278, 180] on icon at bounding box center [1271, 186] width 16 height 16
click at [1267, 186] on icon at bounding box center [1270, 185] width 11 height 11
click at [188, 405] on div "Help & Documentation" at bounding box center [105, 409] width 197 height 33
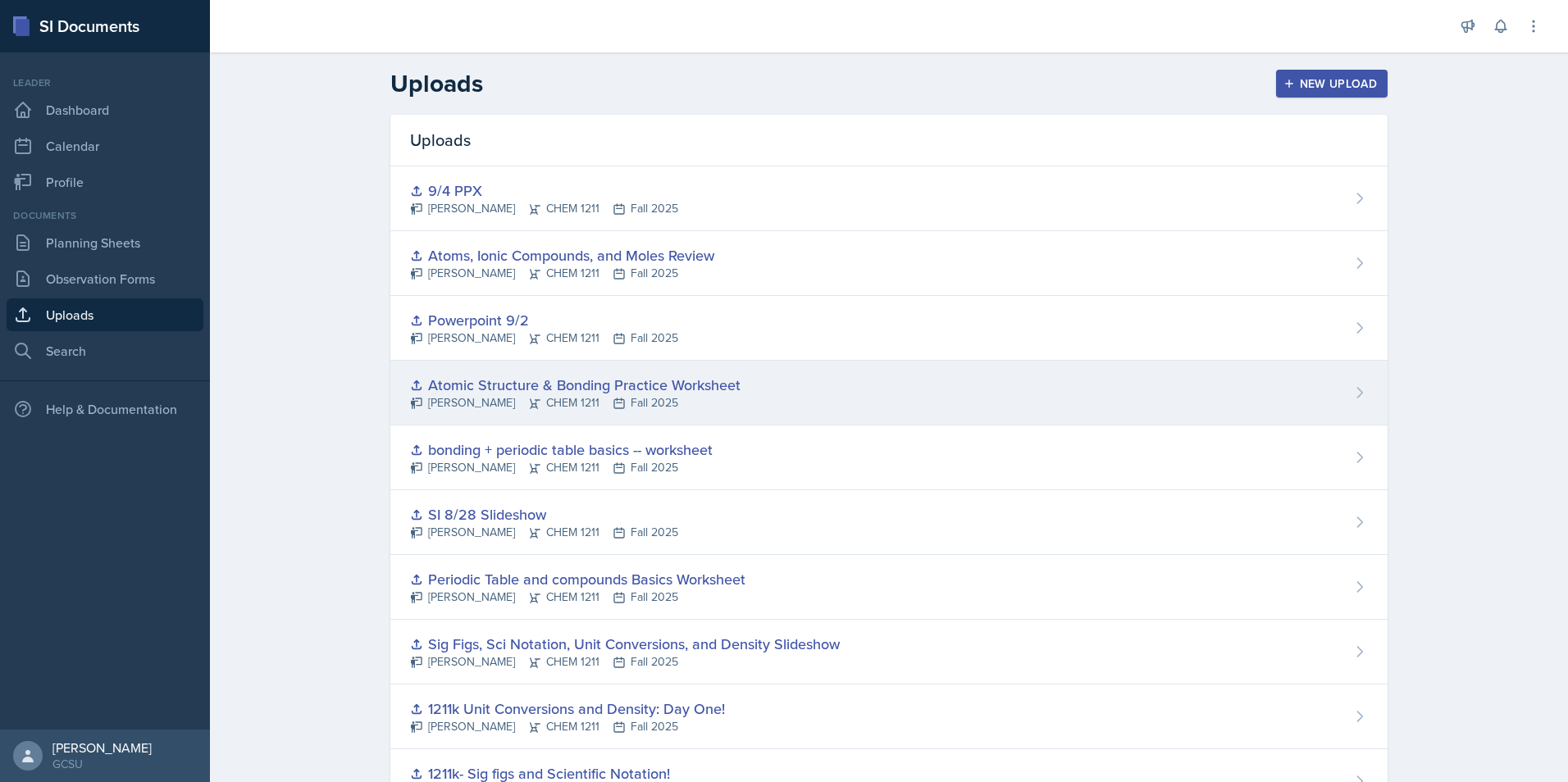
click at [559, 394] on div "[PERSON_NAME] CHEM 1211 Fall 2025" at bounding box center [575, 402] width 330 height 17
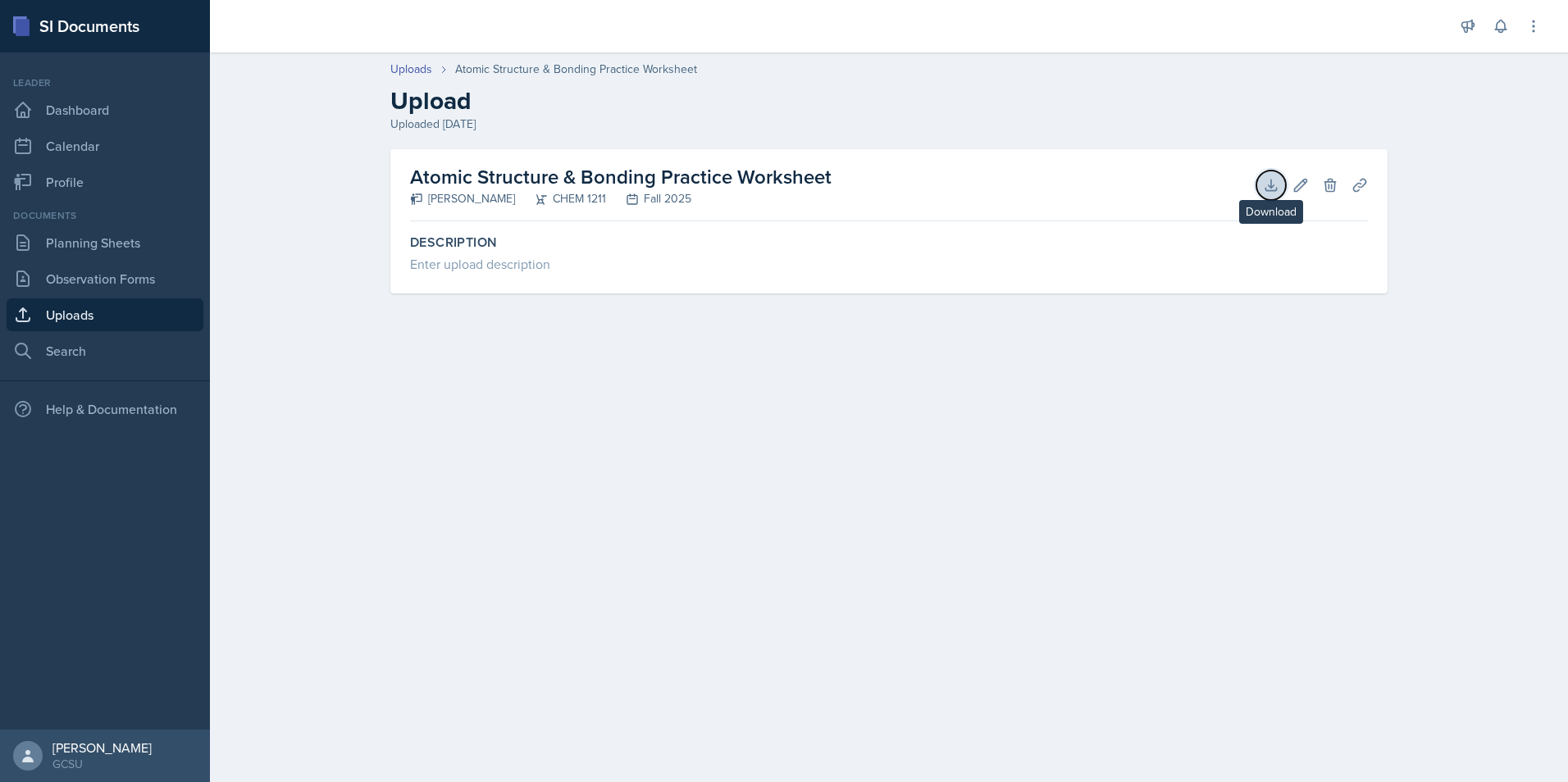
click at [1274, 196] on button "Download" at bounding box center [1271, 186] width 30 height 30
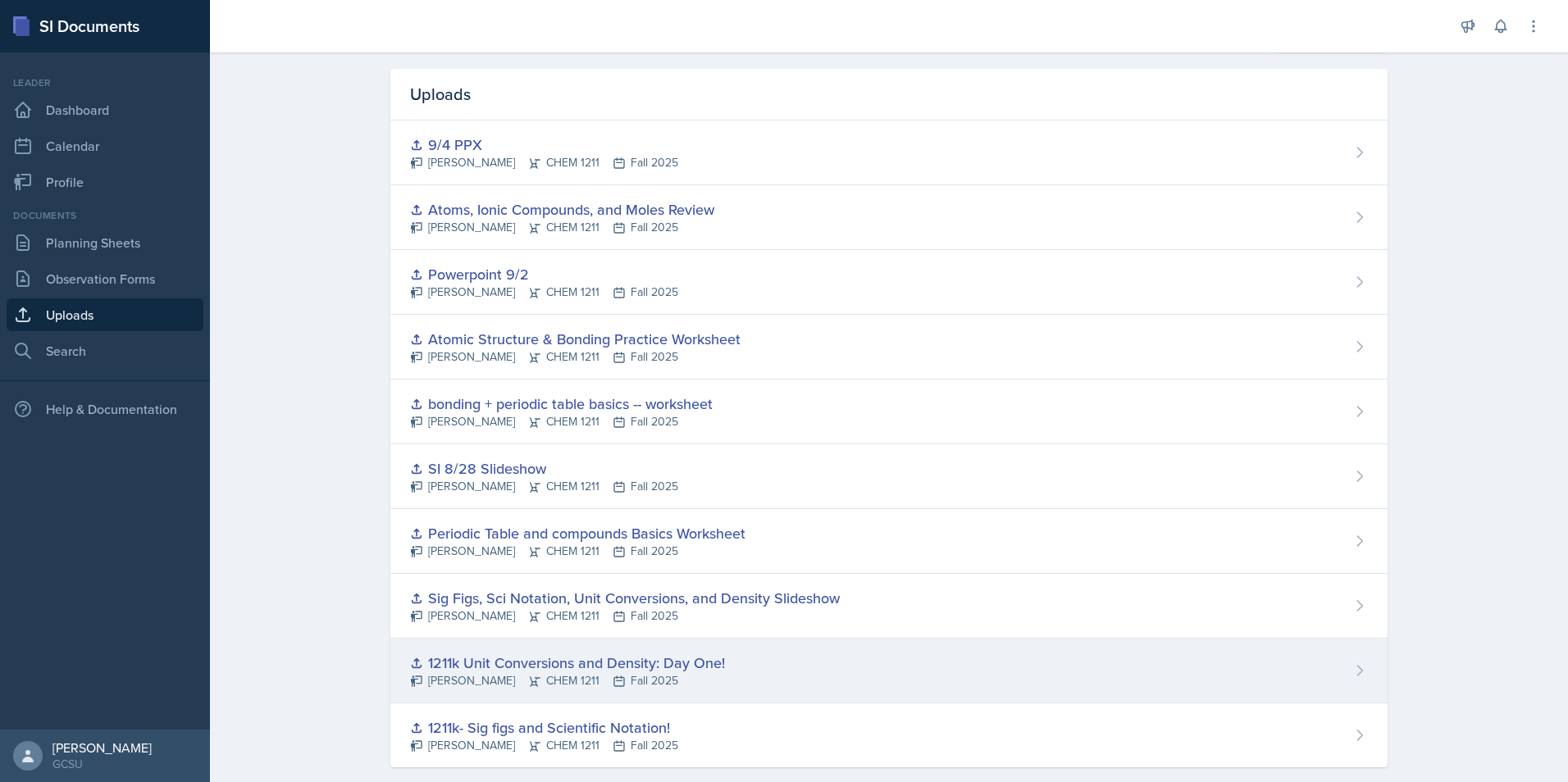
scroll to position [71, 0]
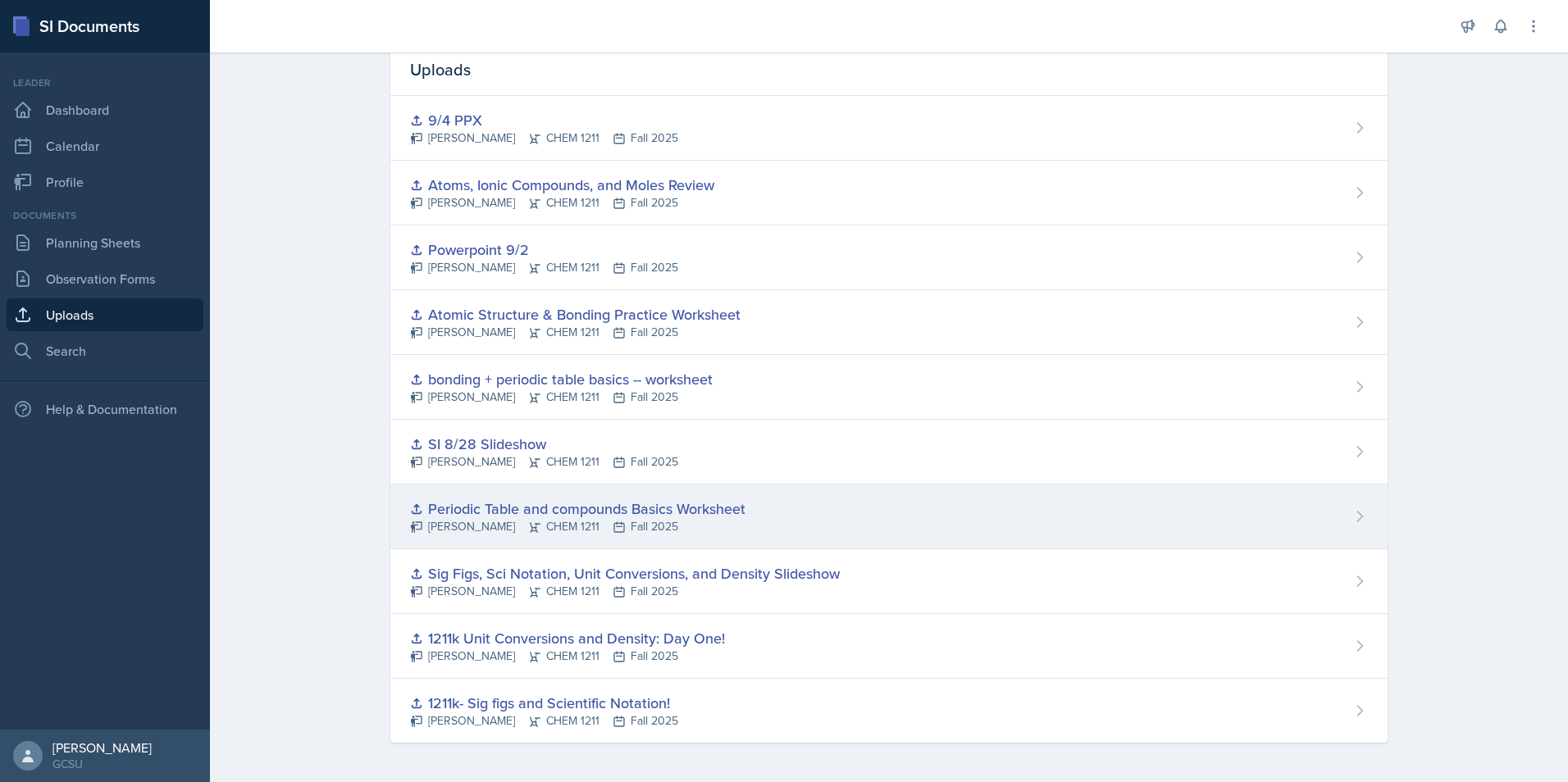
click at [697, 525] on div "[PERSON_NAME] CHEM 1211 Fall 2025" at bounding box center [577, 527] width 335 height 17
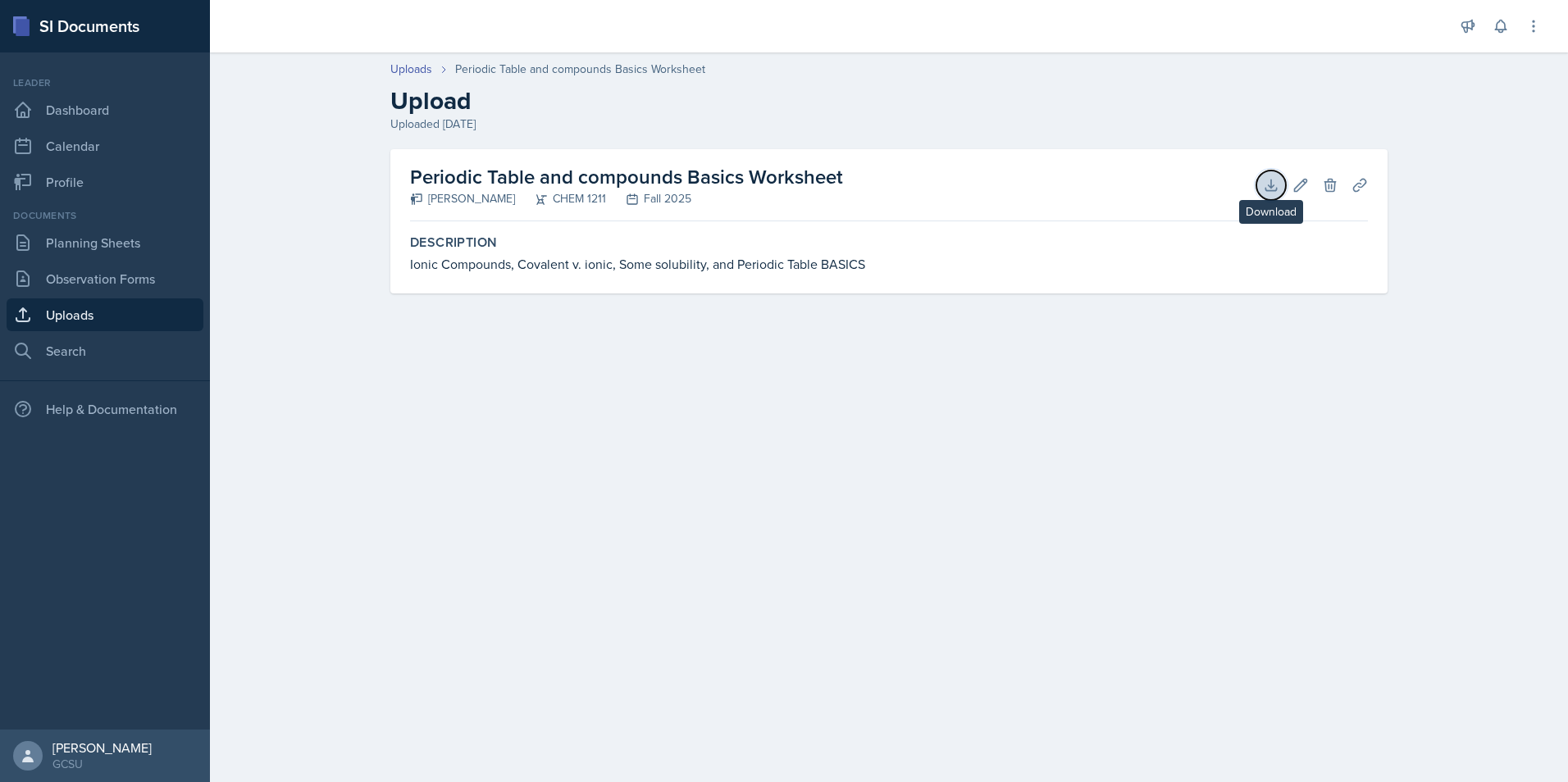
click at [1276, 190] on icon at bounding box center [1270, 185] width 11 height 11
